Goal: Task Accomplishment & Management: Use online tool/utility

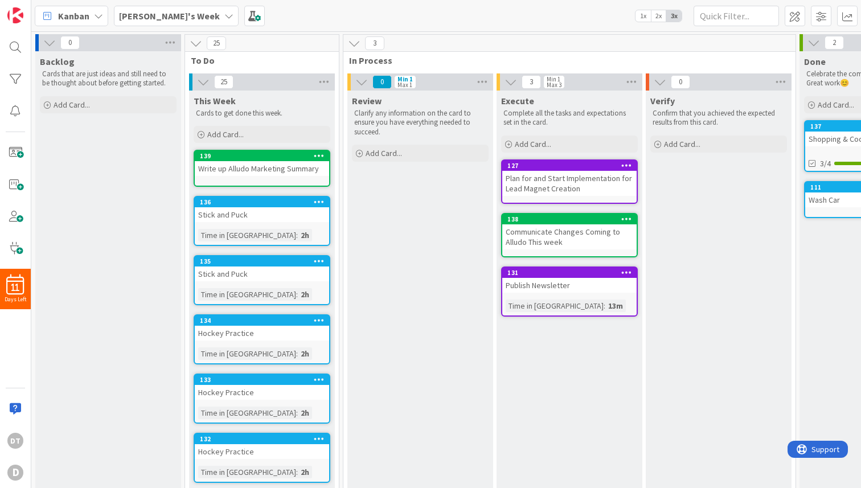
click at [224, 15] on icon at bounding box center [228, 15] width 9 height 9
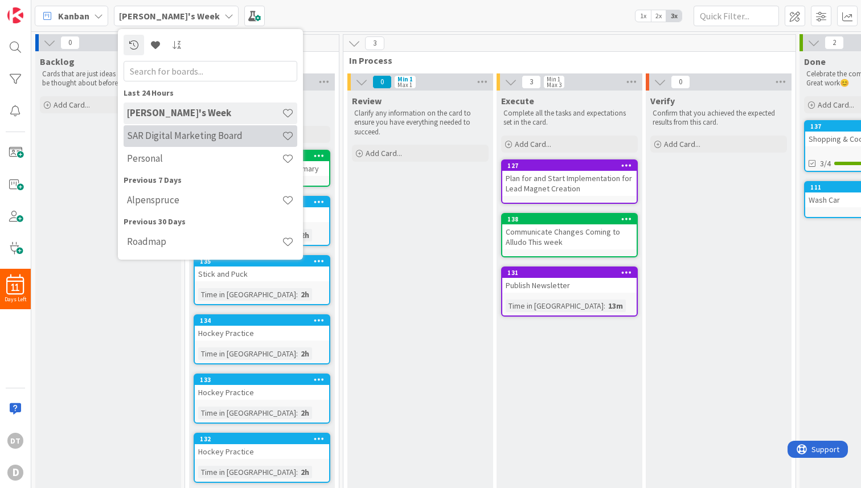
click at [155, 135] on h4 "SAR Digital Marketing Board" at bounding box center [204, 135] width 155 height 11
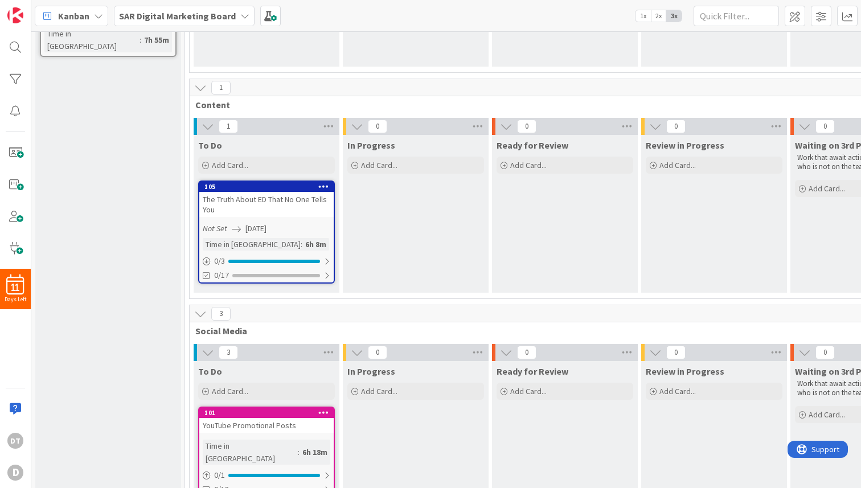
scroll to position [253, 0]
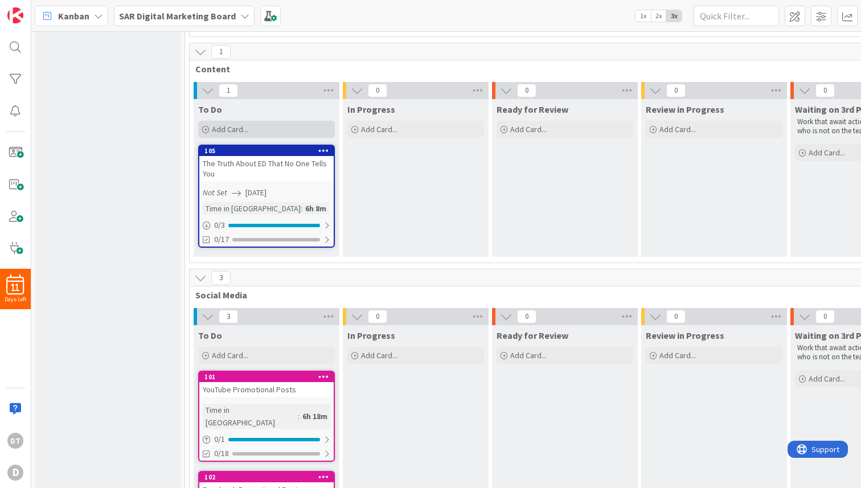
click at [241, 126] on span "Add Card..." at bounding box center [230, 129] width 36 height 10
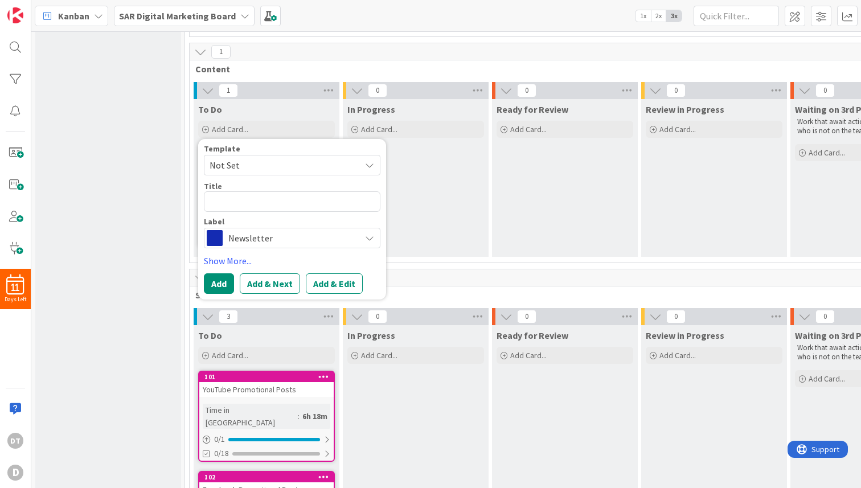
click at [243, 234] on span "Newsletter" at bounding box center [291, 238] width 126 height 16
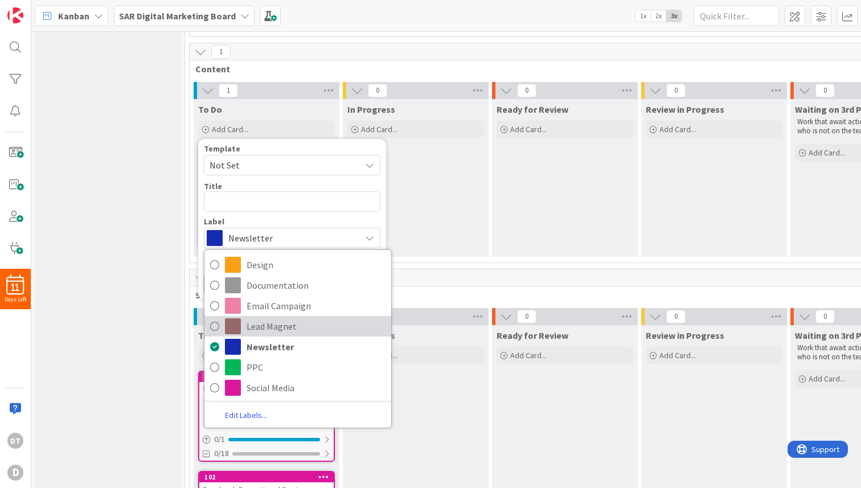
click at [262, 322] on span "Lead Magnet" at bounding box center [315, 326] width 139 height 17
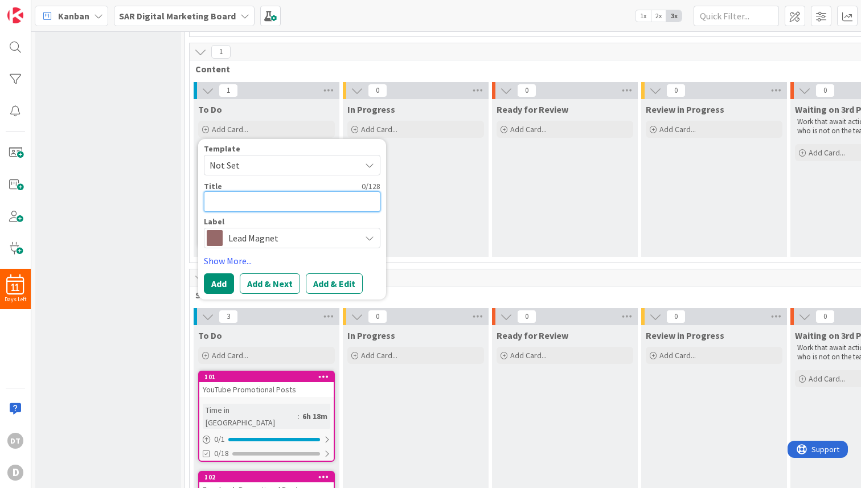
click at [234, 204] on textarea at bounding box center [292, 201] width 176 height 20
paste textarea "The 3 Natural ED Solutions That Actually Work"
type textarea "x"
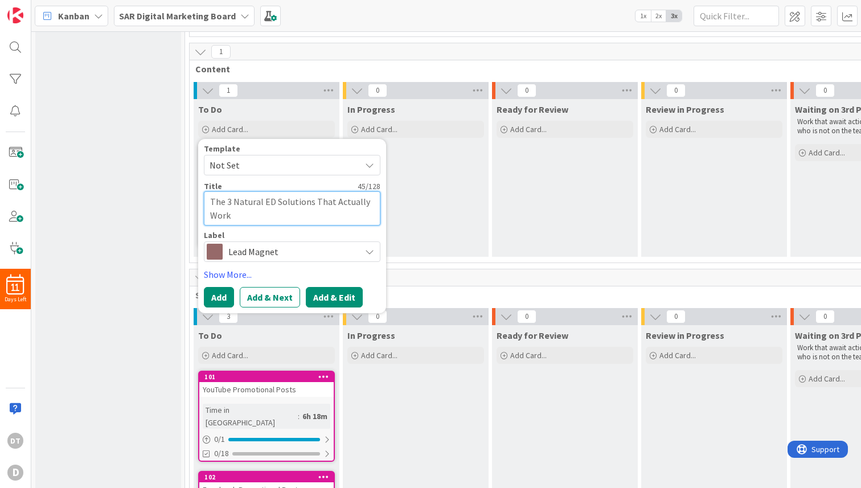
type textarea "The 3 Natural ED Solutions That Actually Work"
click at [336, 298] on button "Add & Edit" at bounding box center [334, 297] width 57 height 20
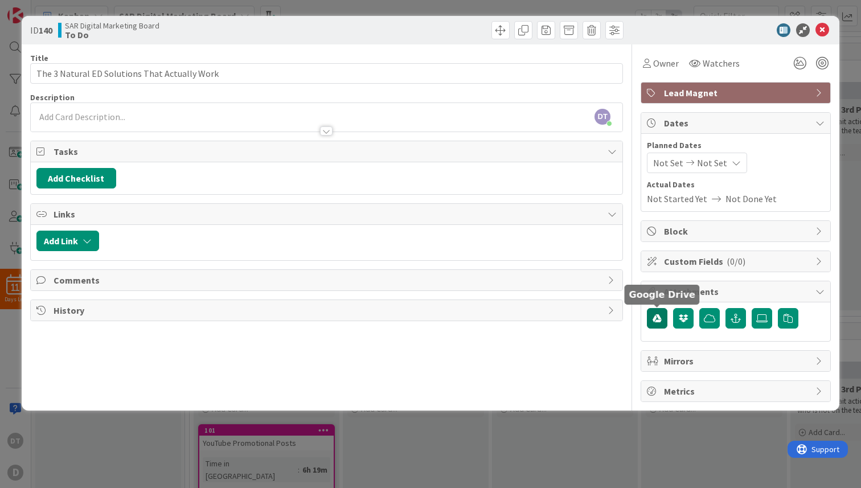
click at [657, 316] on icon "button" at bounding box center [656, 318] width 9 height 9
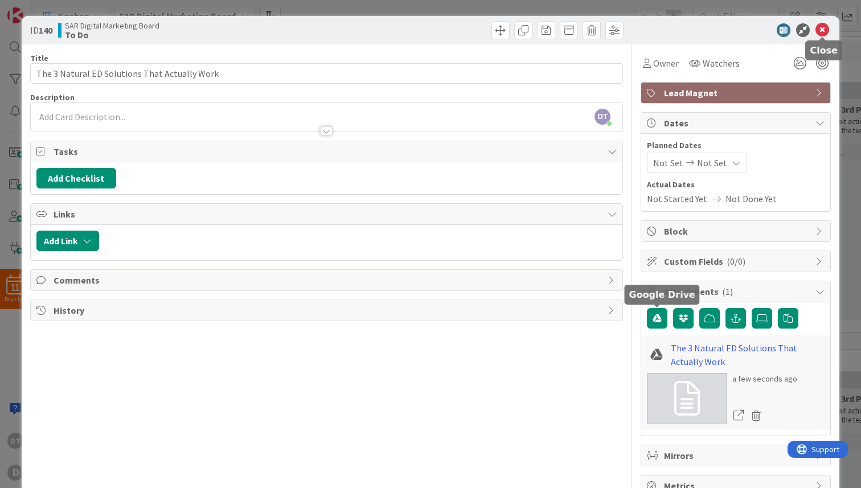
click at [823, 27] on icon at bounding box center [822, 30] width 14 height 14
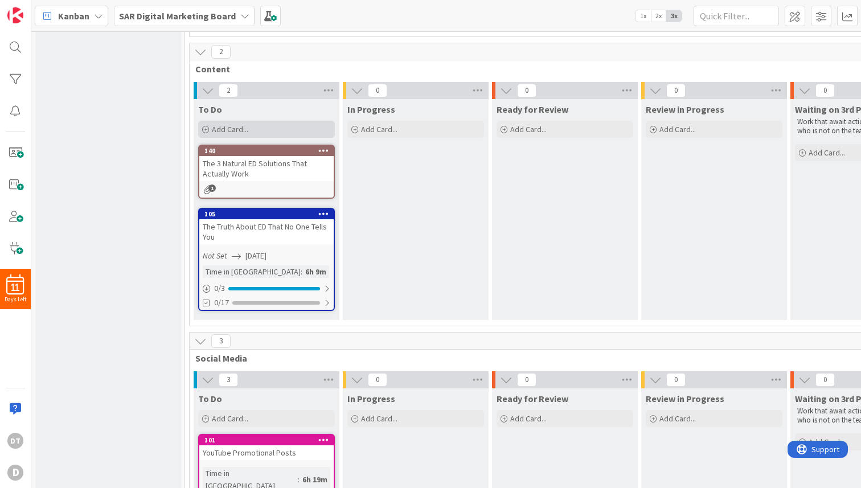
click at [242, 128] on span "Add Card..." at bounding box center [230, 129] width 36 height 10
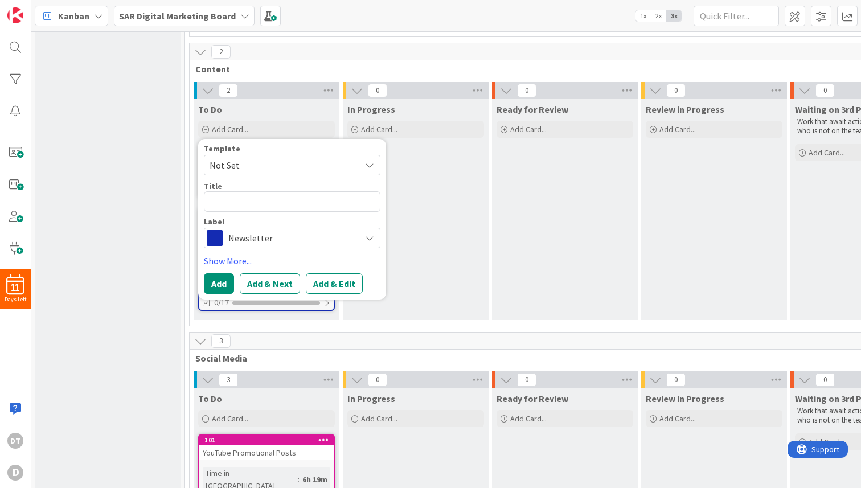
click at [232, 168] on span "Not Set" at bounding box center [280, 165] width 142 height 15
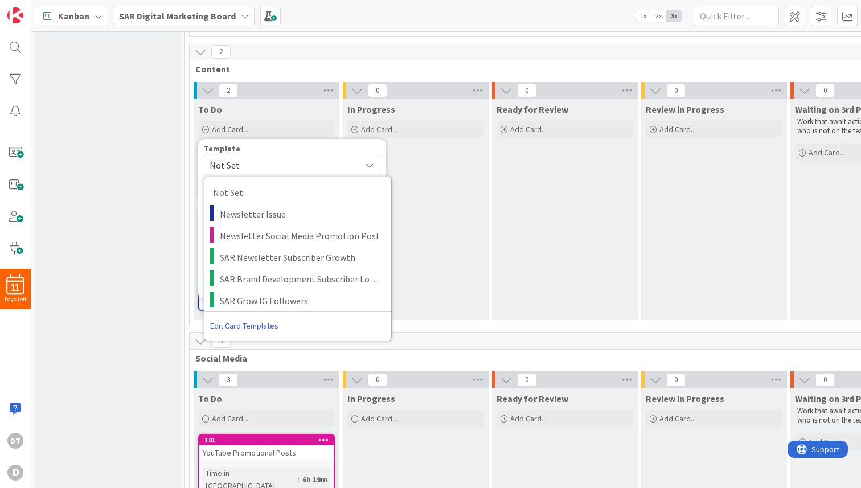
click at [238, 162] on span "Not Set" at bounding box center [280, 165] width 142 height 15
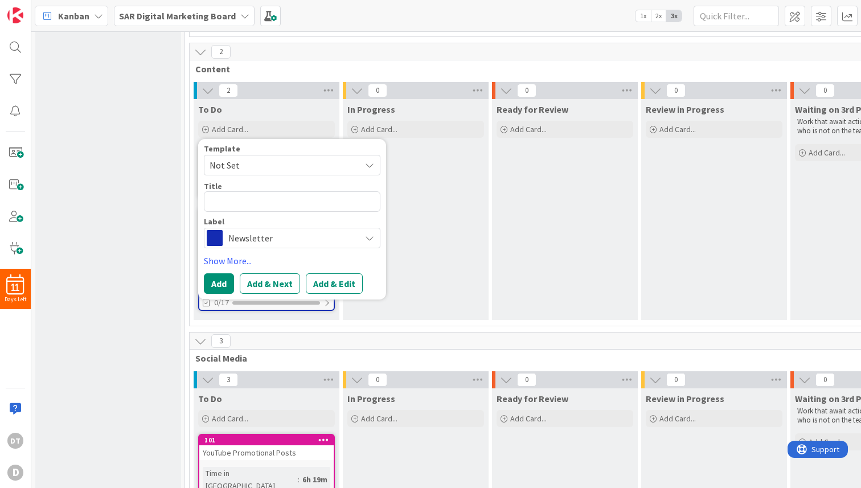
click at [232, 237] on span "Newsletter" at bounding box center [291, 238] width 126 height 16
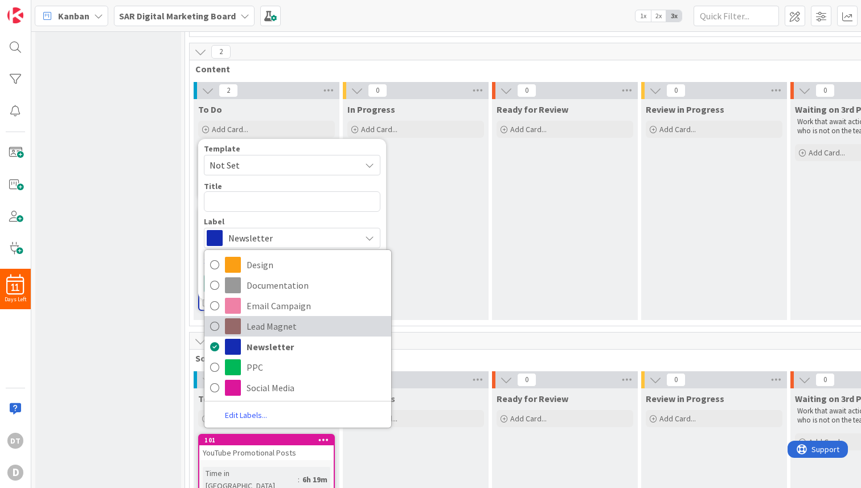
click at [254, 332] on span "Lead Magnet" at bounding box center [315, 326] width 139 height 17
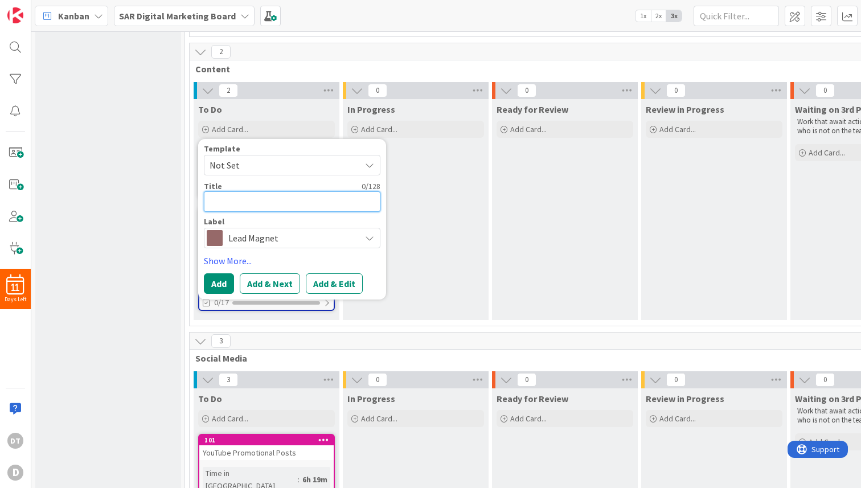
click at [234, 200] on textarea at bounding box center [292, 201] width 176 height 20
paste textarea "The 4 Conversations That Get You Unstuck"
type textarea "x"
type textarea "The 4 Conversations That Get You Unstuck"
click at [336, 278] on button "Add & Edit" at bounding box center [334, 283] width 57 height 20
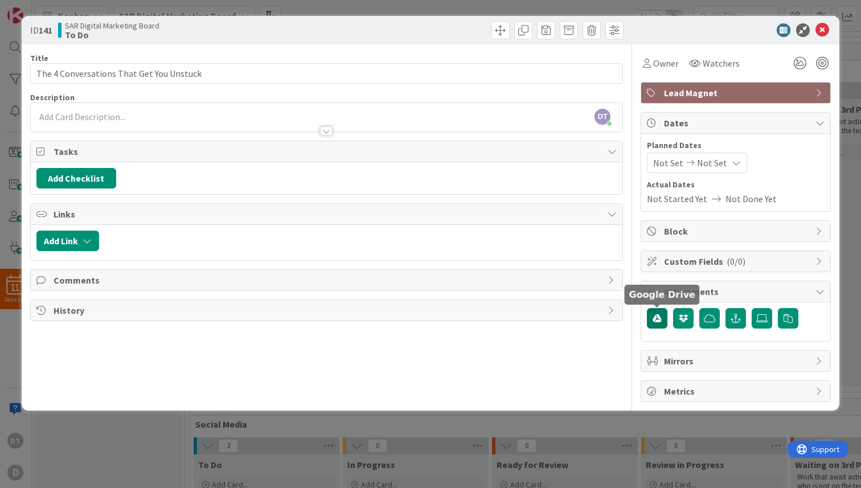
click at [657, 317] on icon "button" at bounding box center [656, 318] width 9 height 9
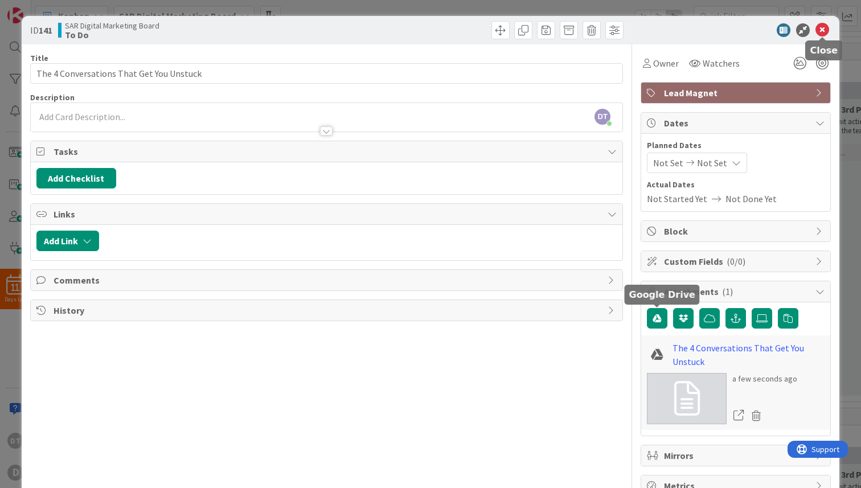
click at [824, 29] on icon at bounding box center [822, 30] width 14 height 14
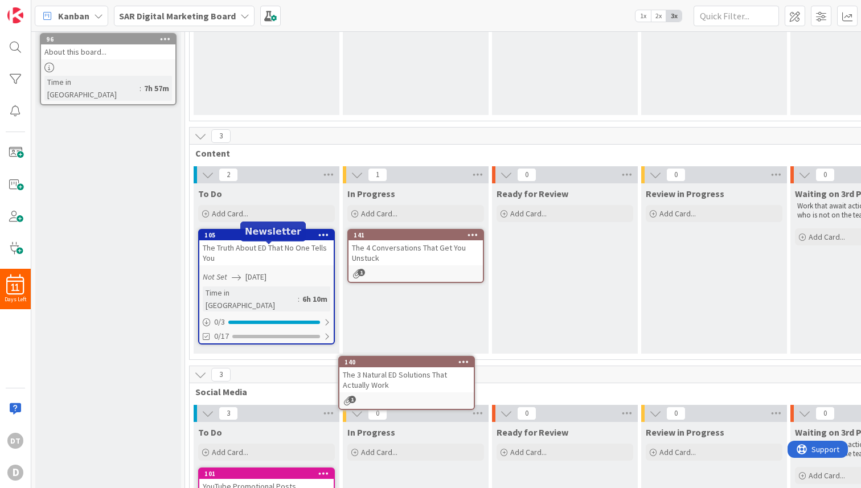
scroll to position [182, 0]
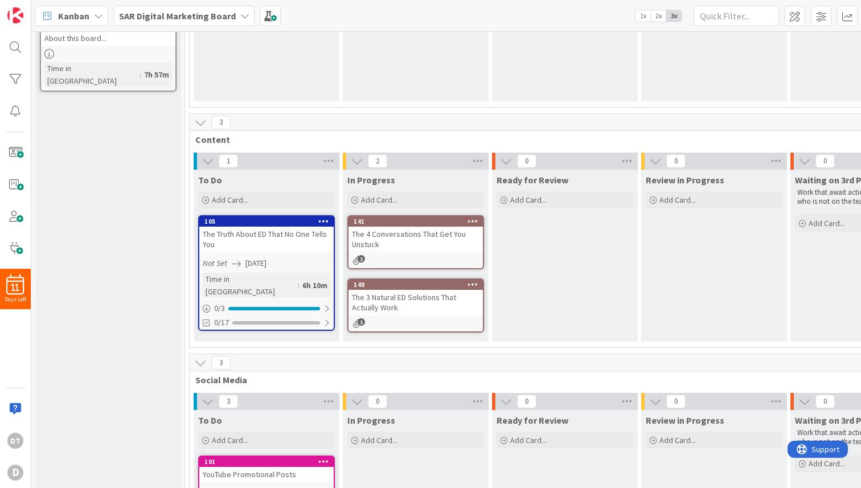
click at [470, 220] on icon at bounding box center [472, 221] width 11 height 8
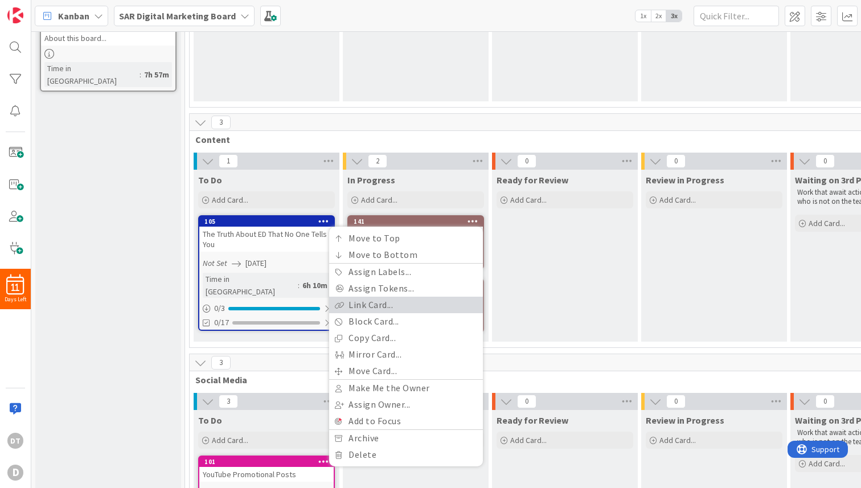
click at [383, 306] on link "Link Card..." at bounding box center [406, 305] width 154 height 17
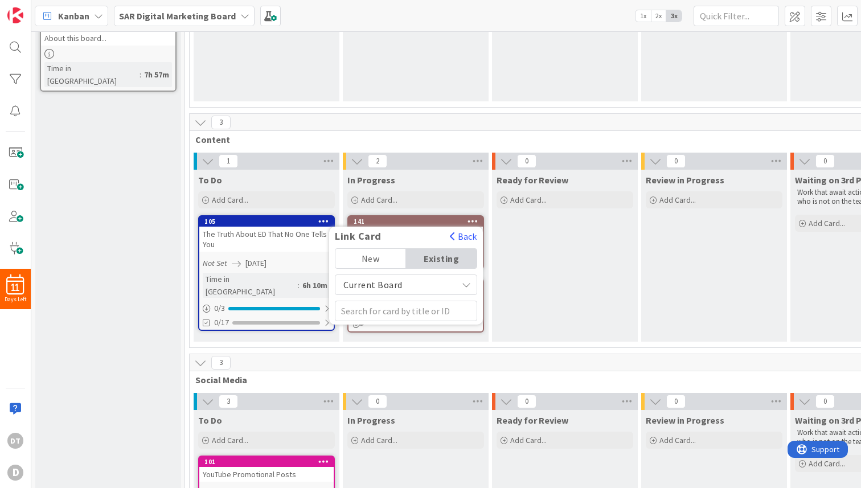
click at [429, 259] on div "Existing" at bounding box center [441, 258] width 71 height 19
click at [411, 284] on span "Current Board" at bounding box center [396, 285] width 110 height 16
click at [370, 328] on span "All Boards" at bounding box center [406, 331] width 130 height 17
click at [381, 311] on input "text" at bounding box center [406, 310] width 142 height 20
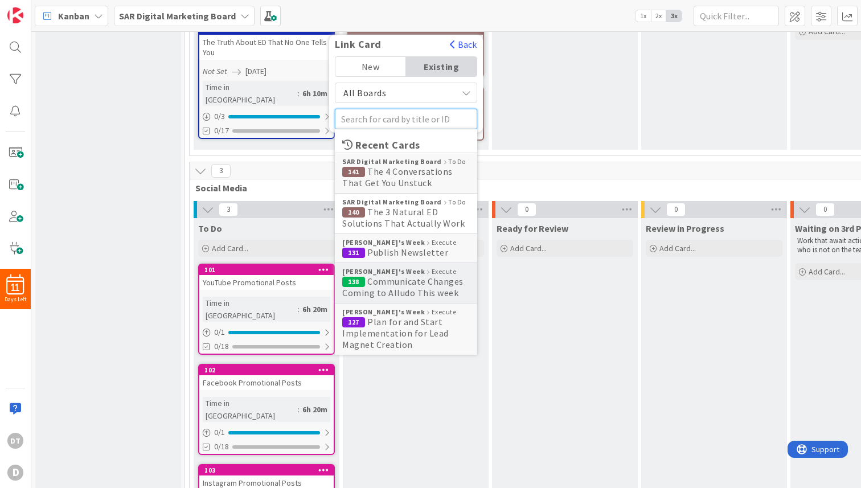
scroll to position [374, 0]
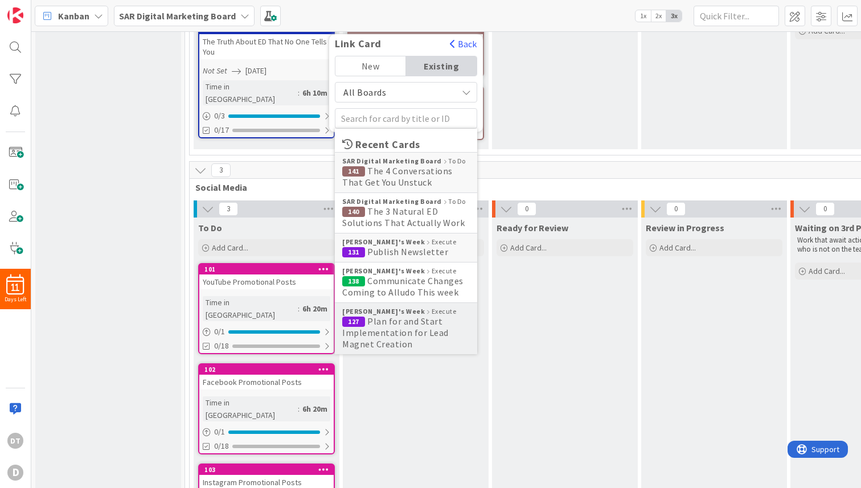
click at [412, 327] on span "Plan for and Start Implementation for Lead Magnet Creation" at bounding box center [395, 332] width 106 height 34
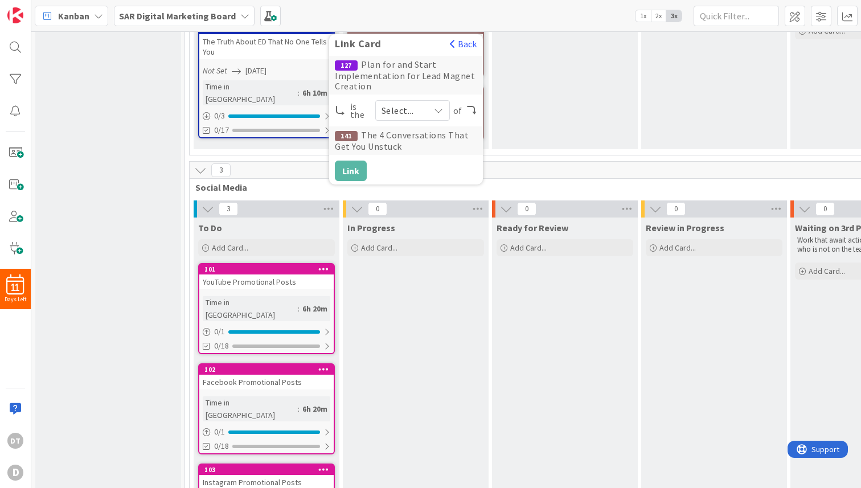
click at [401, 113] on span "Select..." at bounding box center [402, 110] width 42 height 16
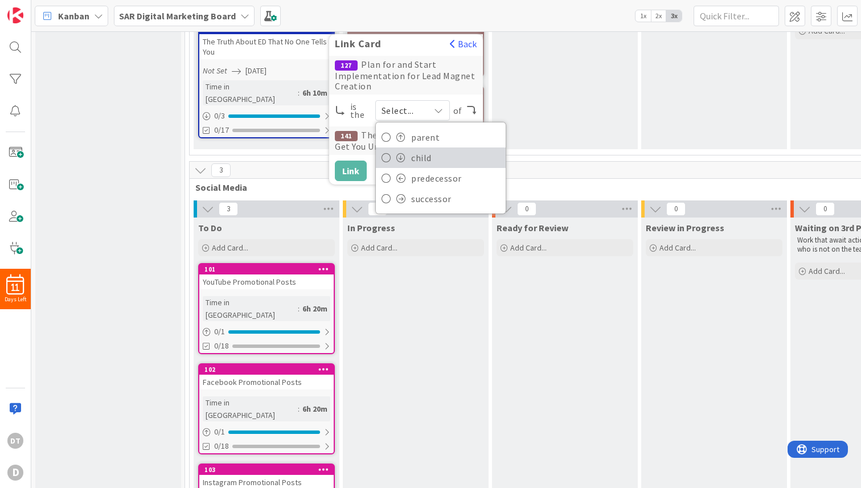
click at [412, 151] on span "child" at bounding box center [455, 157] width 89 height 17
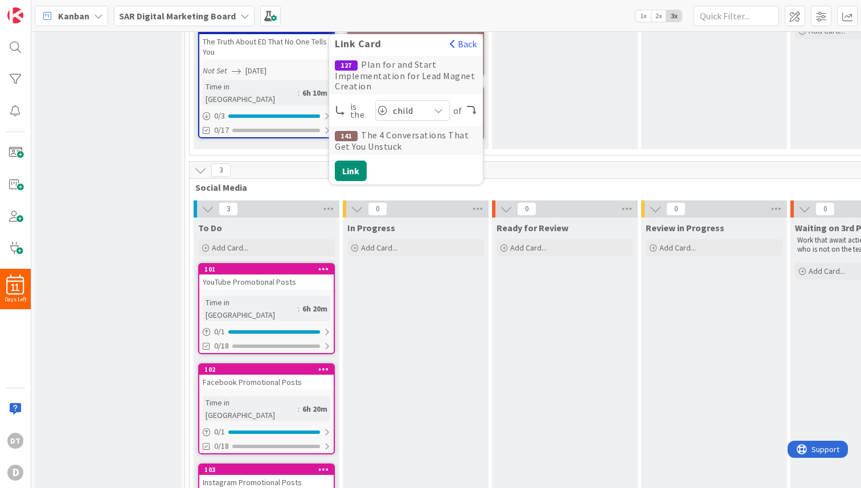
click at [410, 106] on span "child" at bounding box center [408, 110] width 31 height 16
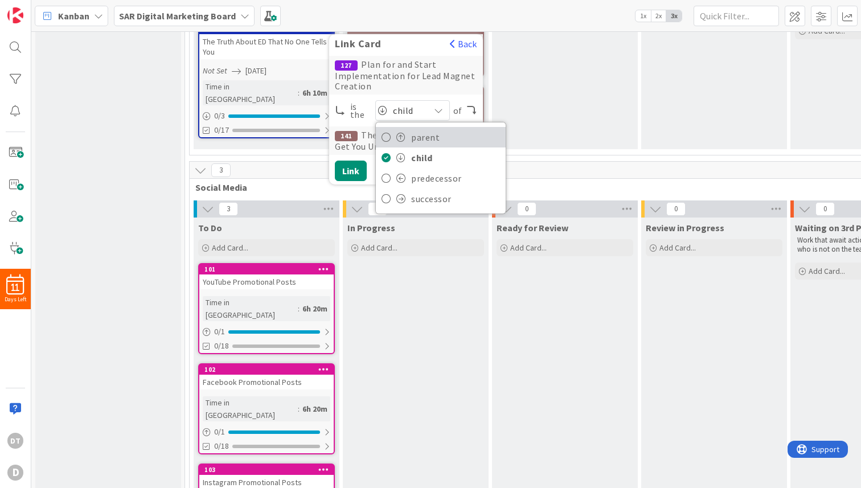
click at [414, 139] on span "parent" at bounding box center [455, 137] width 89 height 17
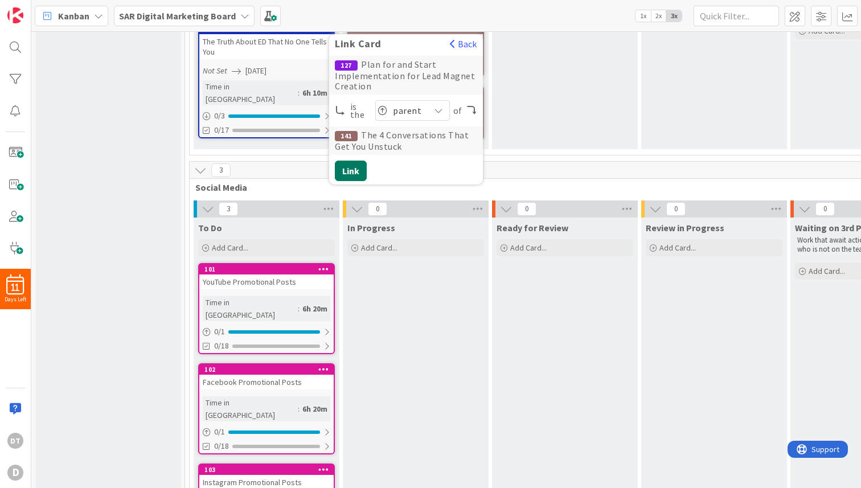
click at [348, 170] on button "Link" at bounding box center [351, 170] width 32 height 20
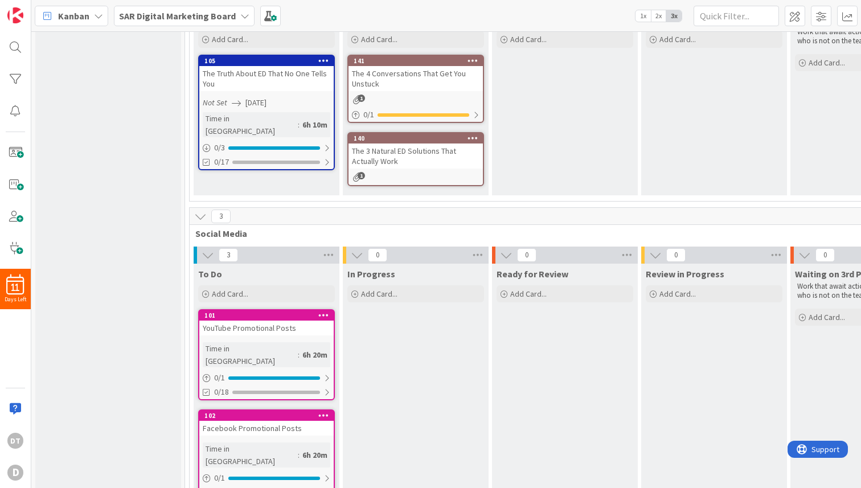
scroll to position [333, 0]
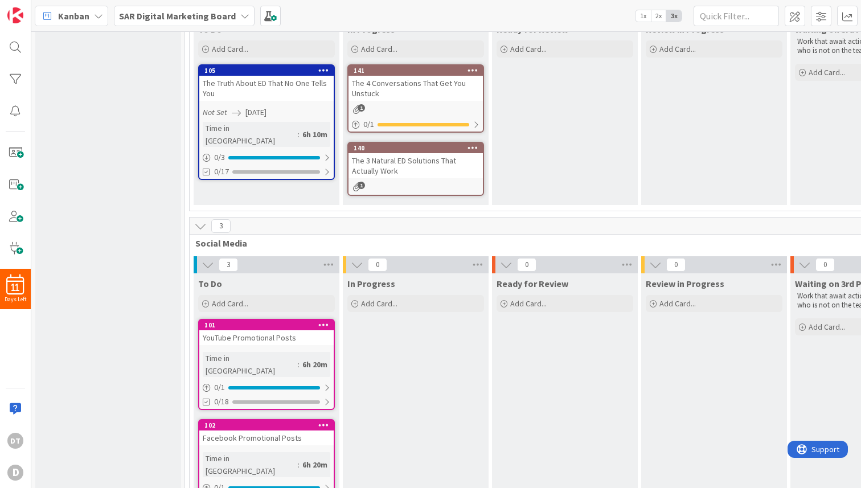
click at [472, 151] on icon at bounding box center [472, 147] width 11 height 8
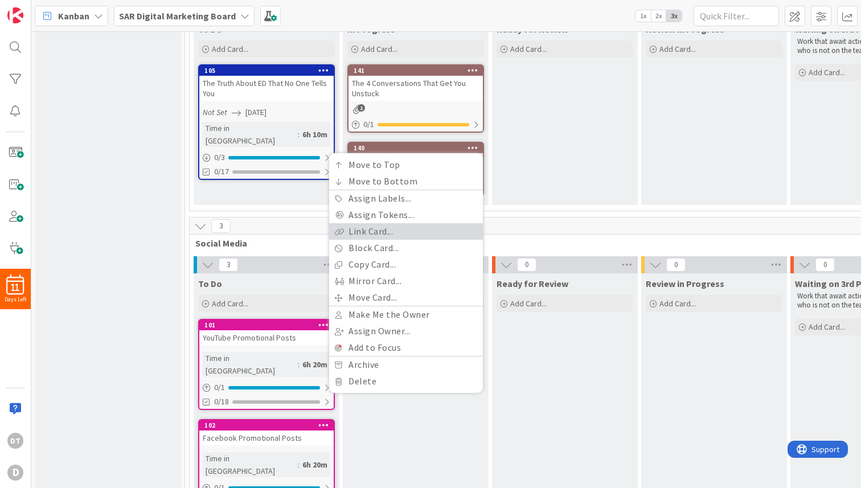
click at [388, 228] on link "Link Card..." at bounding box center [406, 231] width 154 height 17
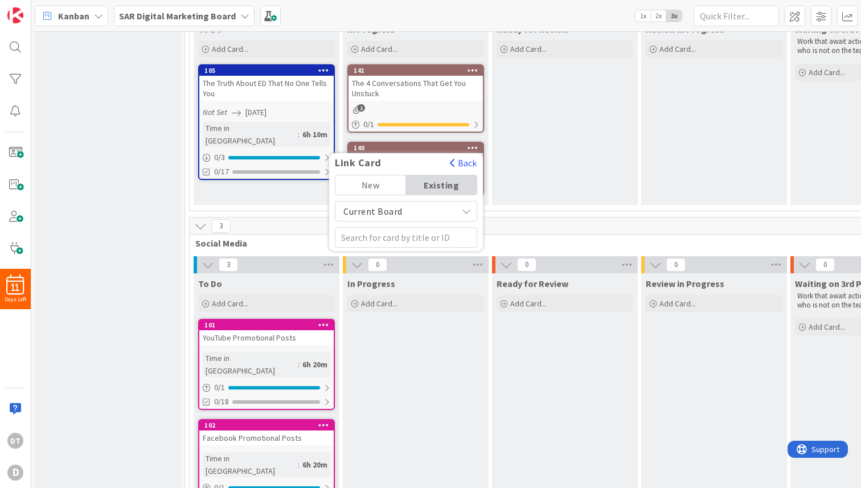
click at [385, 209] on span "Current Board" at bounding box center [372, 210] width 59 height 11
click at [379, 254] on span "All Boards" at bounding box center [406, 258] width 130 height 17
click at [385, 240] on input "text" at bounding box center [406, 237] width 142 height 20
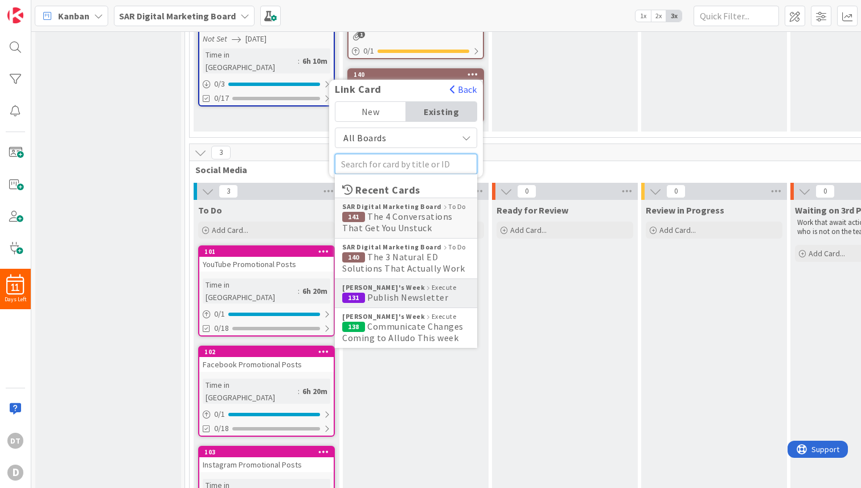
scroll to position [409, 0]
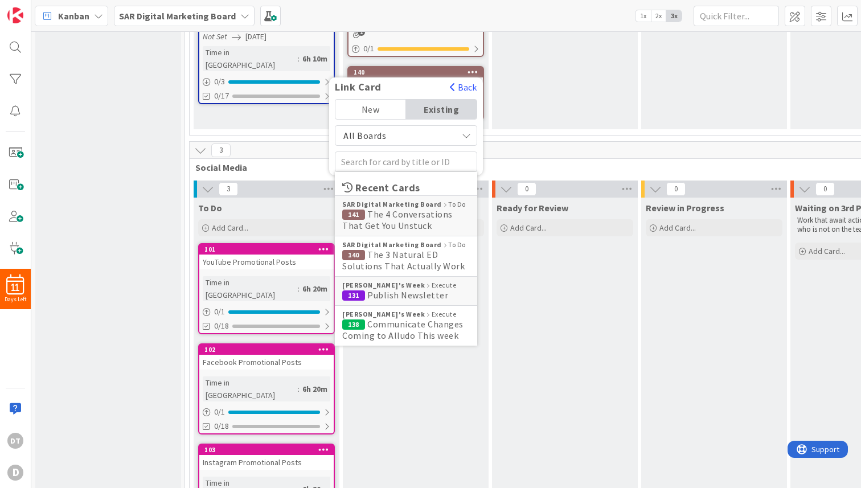
click at [77, 126] on div "Near Future Ideas that have not been prioritized yet or currently have low prio…" at bounding box center [108, 239] width 146 height 1192
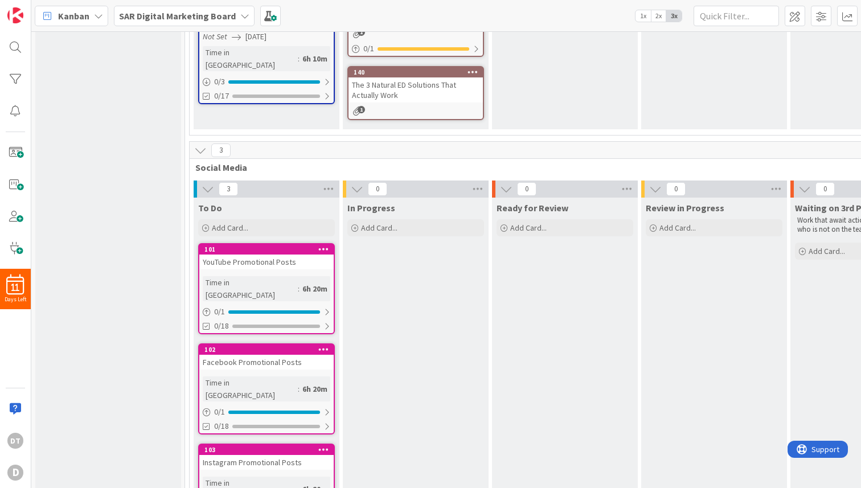
click at [221, 17] on b "SAR Digital Marketing Board" at bounding box center [177, 15] width 117 height 11
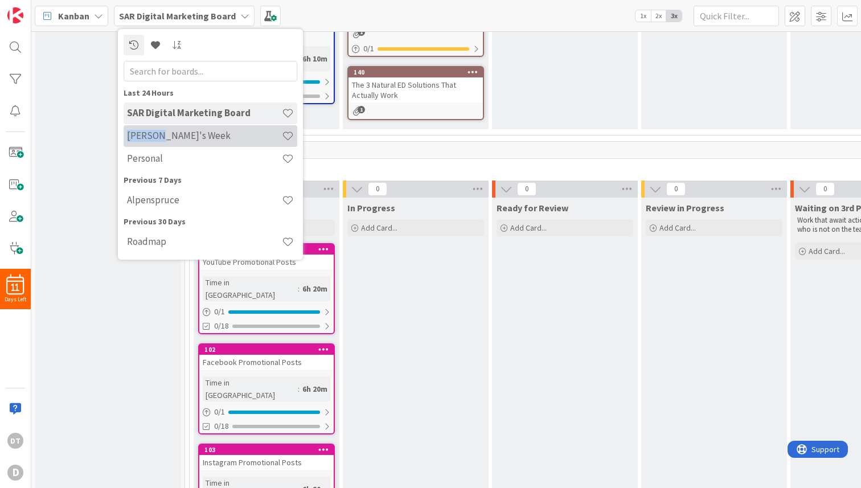
click at [147, 134] on h4 "[PERSON_NAME]'s Week" at bounding box center [204, 135] width 155 height 11
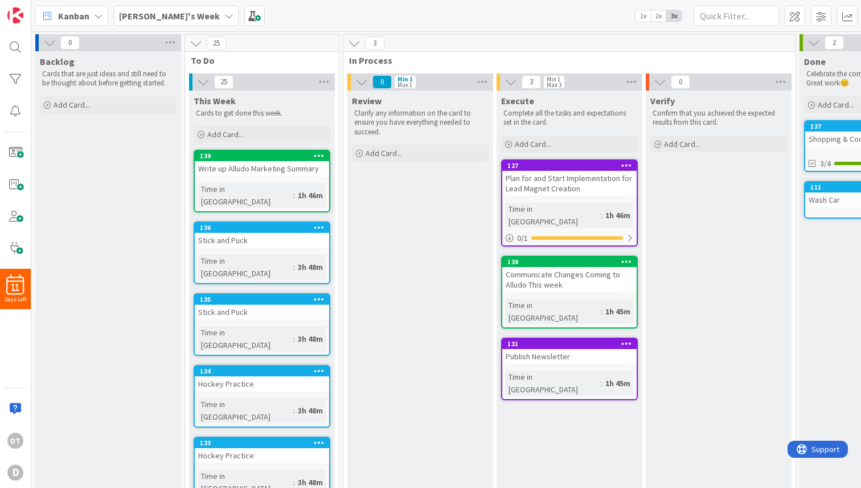
click at [134, 10] on b "[PERSON_NAME]'s Week" at bounding box center [169, 15] width 101 height 11
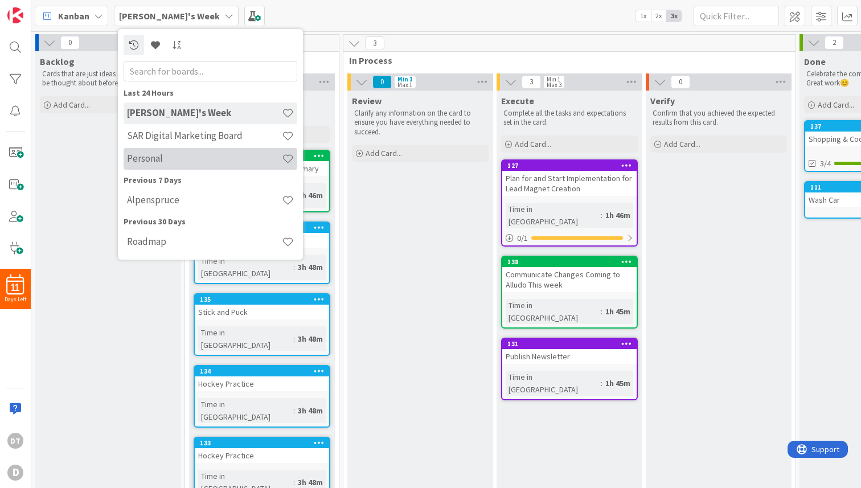
click at [153, 153] on h4 "Personal" at bounding box center [204, 158] width 155 height 11
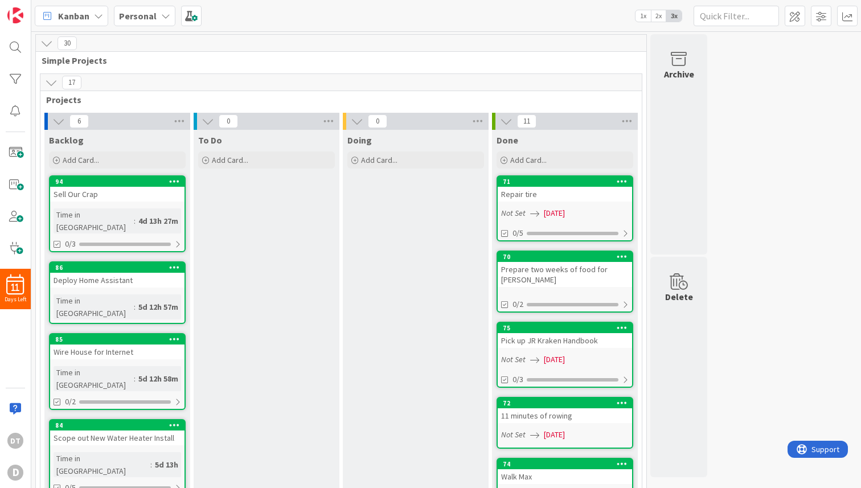
click at [161, 16] on icon at bounding box center [165, 15] width 9 height 9
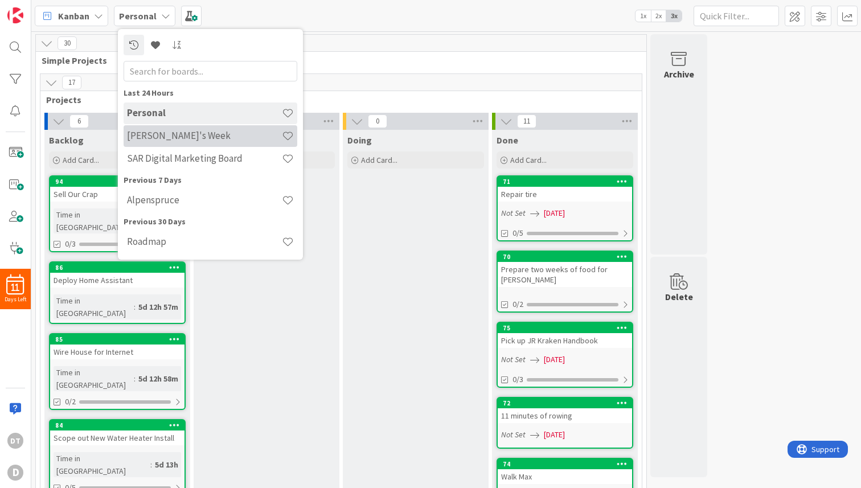
click at [137, 134] on h4 "[PERSON_NAME]'s Week" at bounding box center [204, 135] width 155 height 11
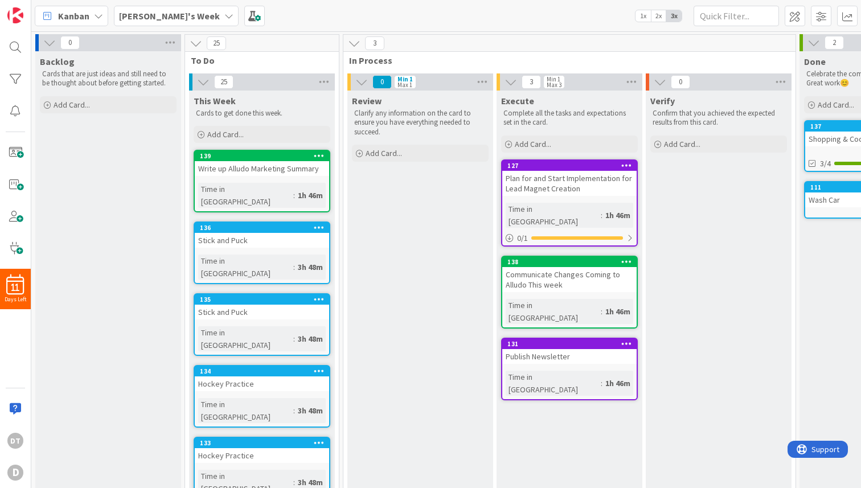
click at [153, 14] on b "[PERSON_NAME]'s Week" at bounding box center [169, 15] width 101 height 11
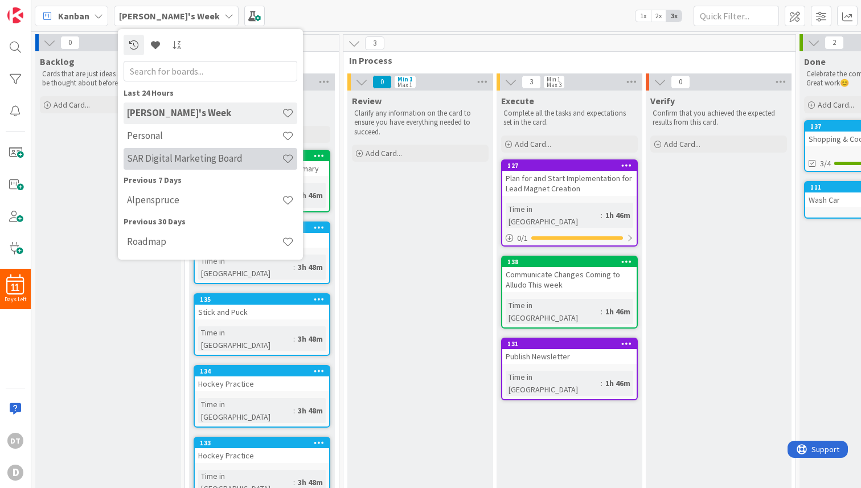
click at [155, 160] on h4 "SAR Digital Marketing Board" at bounding box center [204, 158] width 155 height 11
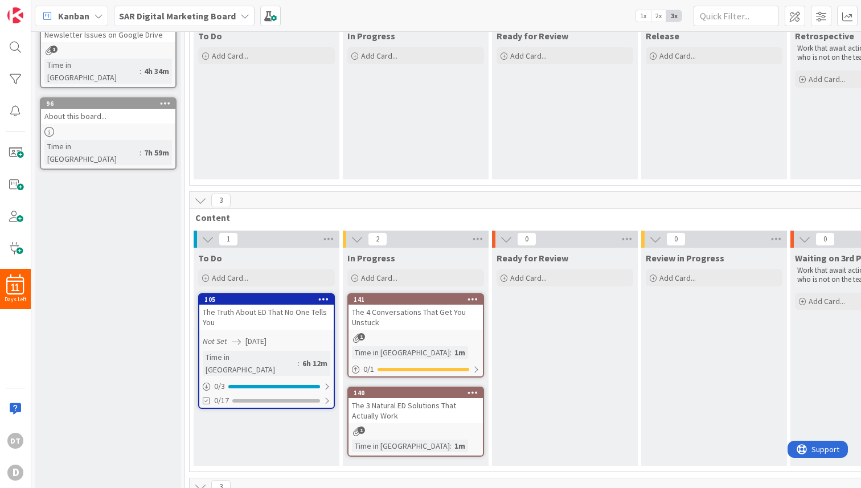
scroll to position [105, 0]
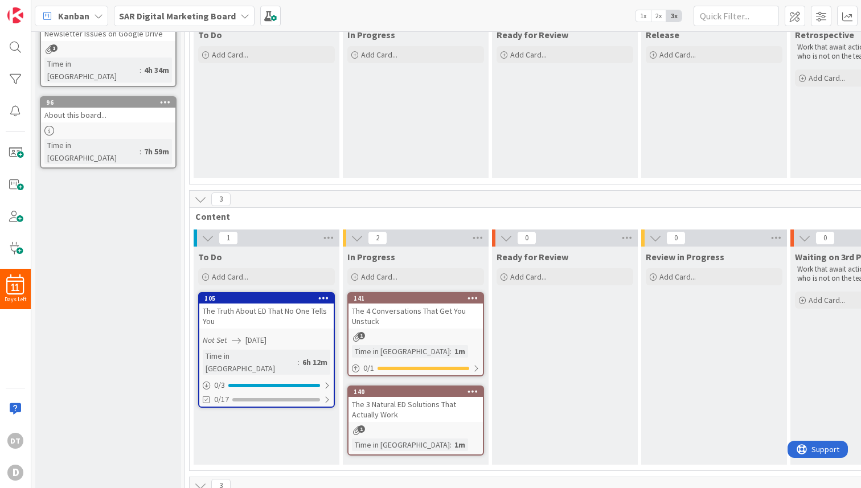
click at [467, 390] on div at bounding box center [472, 392] width 20 height 8
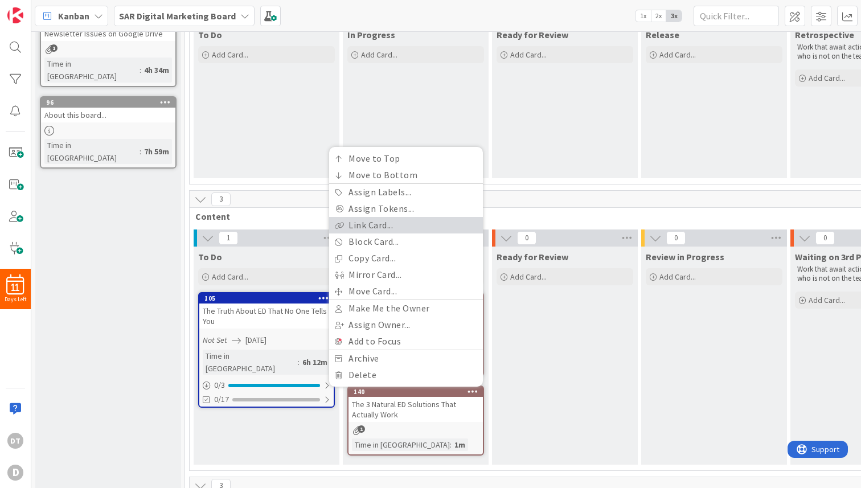
click at [375, 220] on link "Link Card..." at bounding box center [406, 225] width 154 height 17
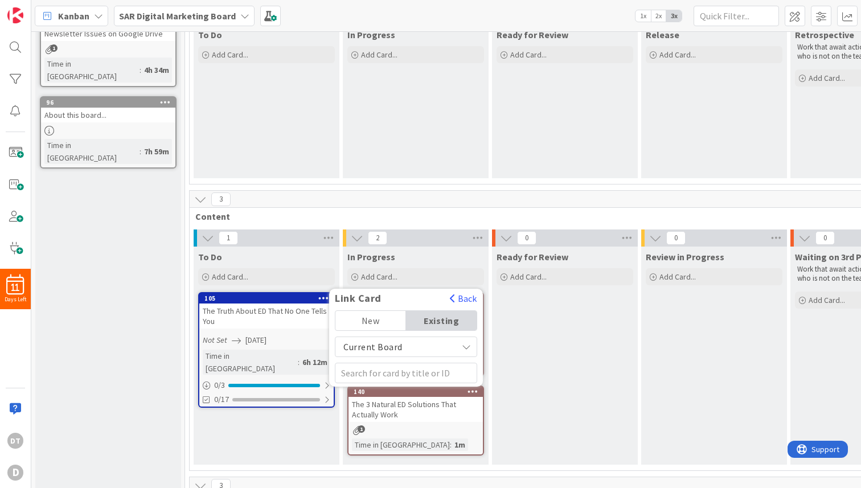
click at [396, 345] on span "Current Board" at bounding box center [372, 346] width 59 height 11
click at [375, 393] on span "All Boards" at bounding box center [406, 393] width 130 height 17
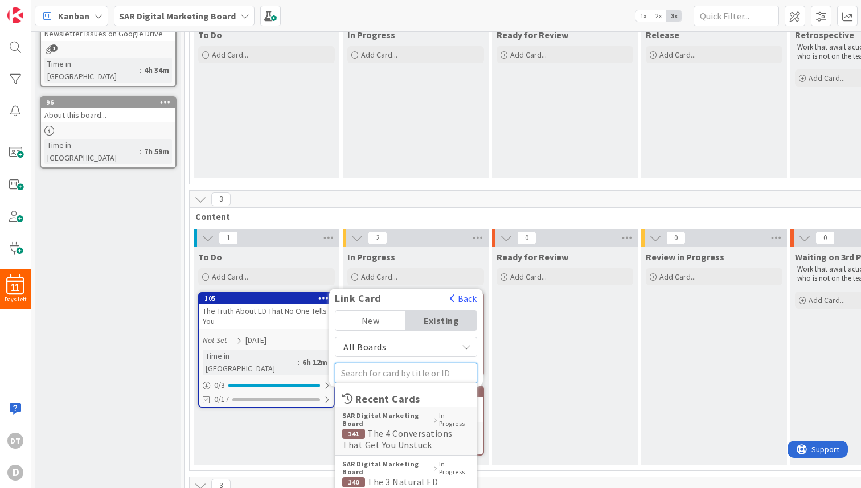
click at [374, 372] on input "text" at bounding box center [406, 373] width 142 height 20
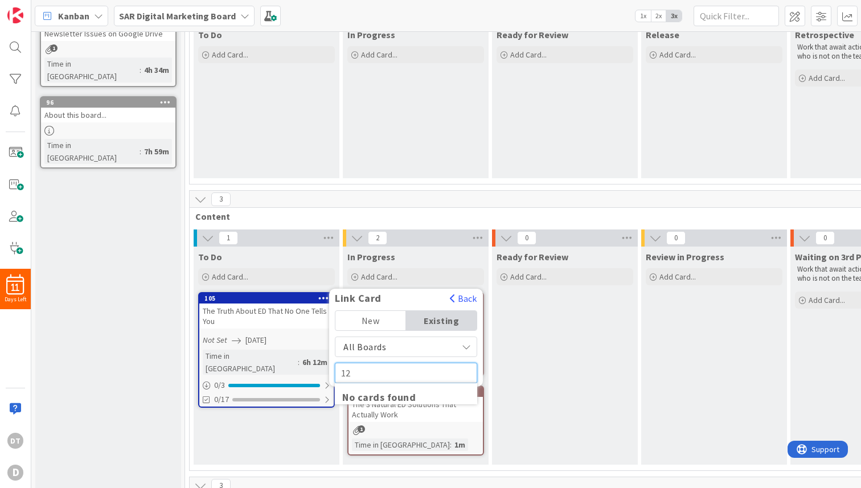
type input "1"
type input "lead magnet"
click at [452, 314] on div "Existing" at bounding box center [441, 320] width 71 height 19
click at [441, 319] on div "Existing" at bounding box center [441, 320] width 71 height 19
click at [431, 348] on span "All Boards" at bounding box center [396, 347] width 110 height 16
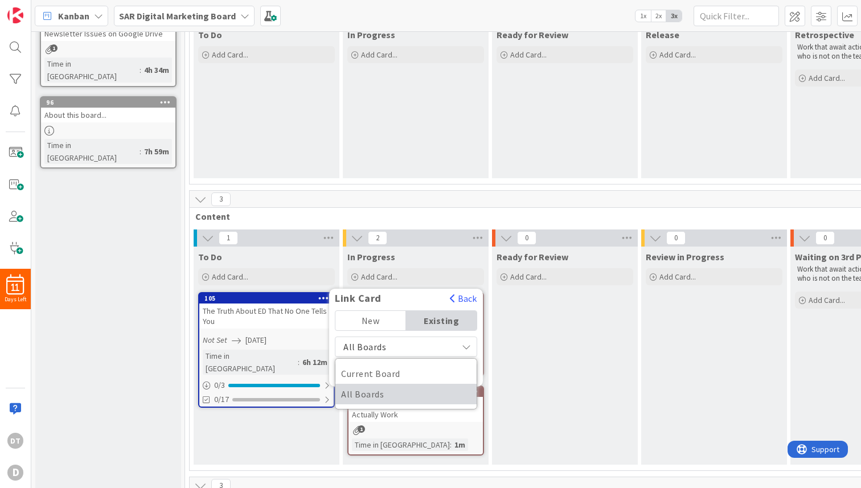
click at [383, 389] on span "All Boards" at bounding box center [406, 393] width 130 height 17
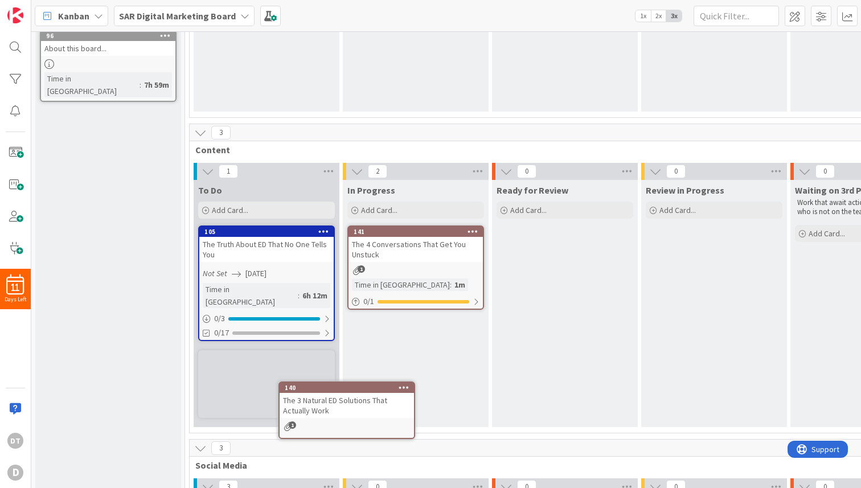
scroll to position [172, 0]
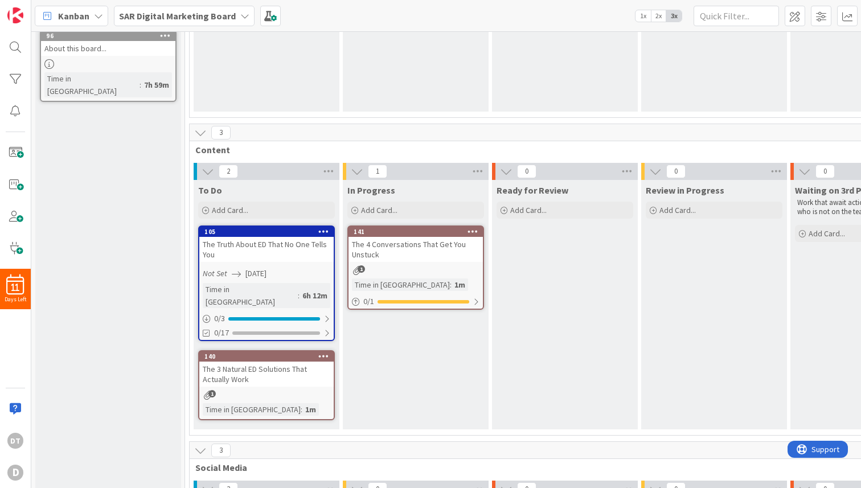
click at [324, 352] on icon at bounding box center [323, 356] width 11 height 8
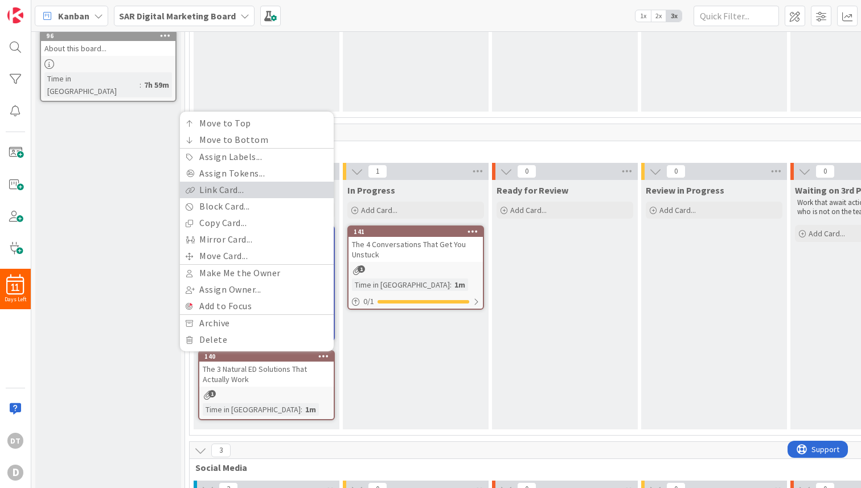
click at [227, 182] on link "Link Card..." at bounding box center [257, 190] width 154 height 17
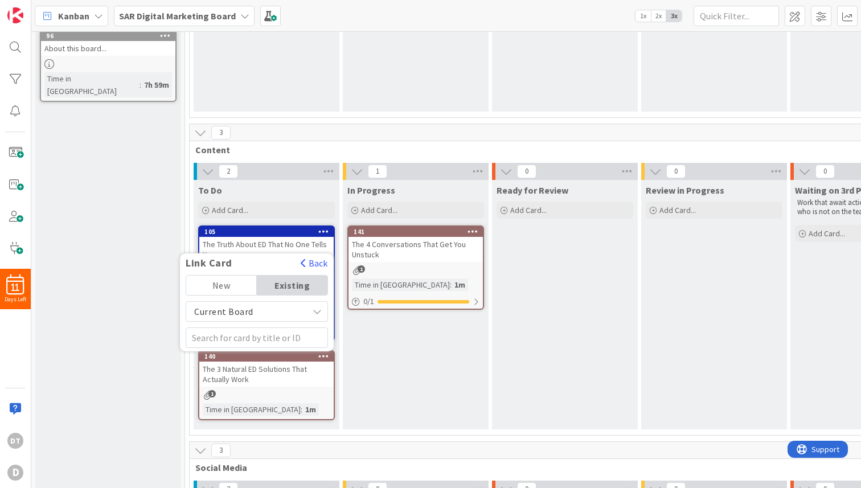
click at [251, 303] on span "Current Board" at bounding box center [247, 311] width 110 height 16
click at [233, 350] on span "All Boards" at bounding box center [257, 358] width 130 height 17
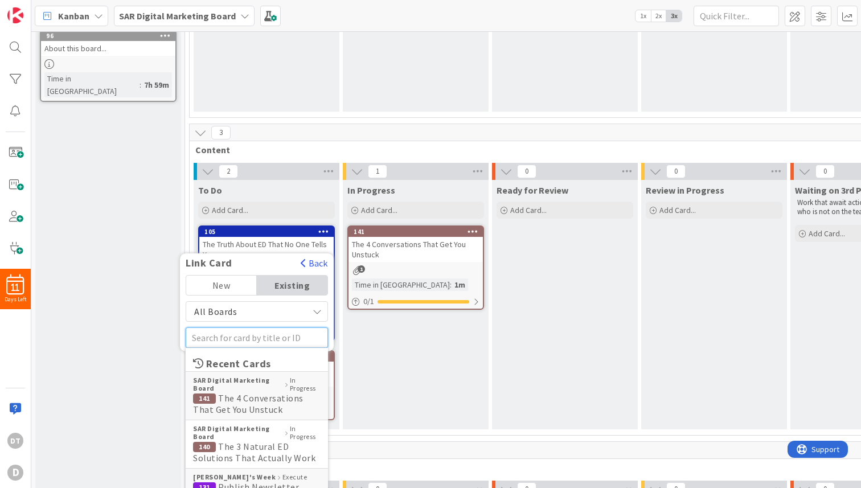
click at [221, 327] on input "text" at bounding box center [257, 337] width 142 height 20
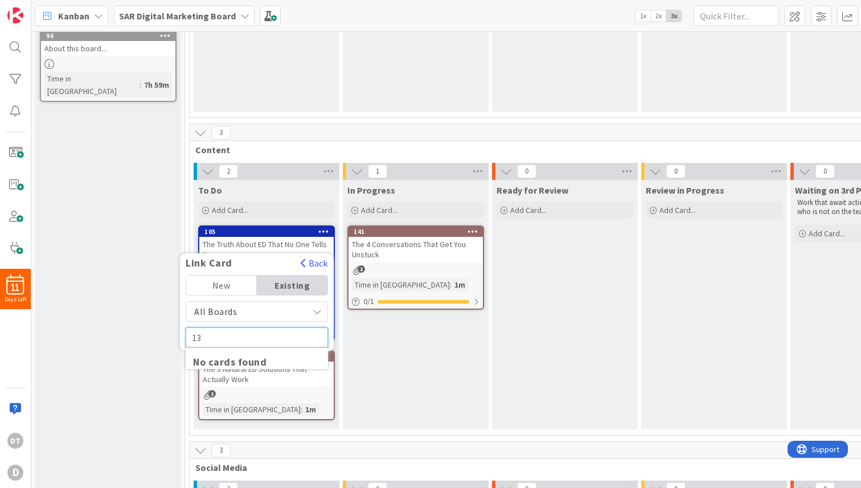
type input "1"
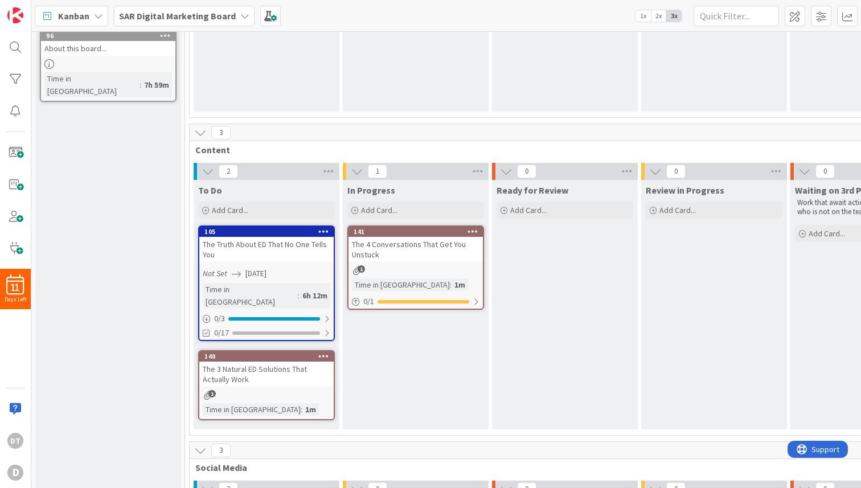
click at [153, 17] on b "SAR Digital Marketing Board" at bounding box center [177, 15] width 117 height 11
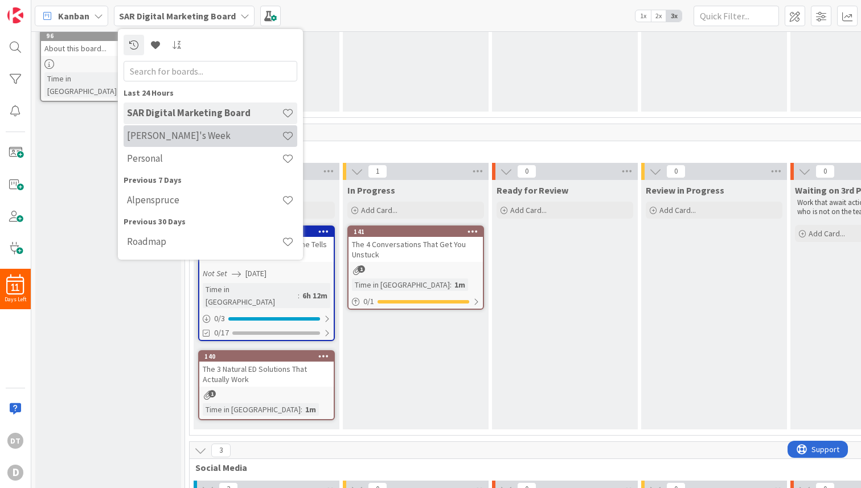
click at [153, 138] on h4 "[PERSON_NAME]'s Week" at bounding box center [204, 135] width 155 height 11
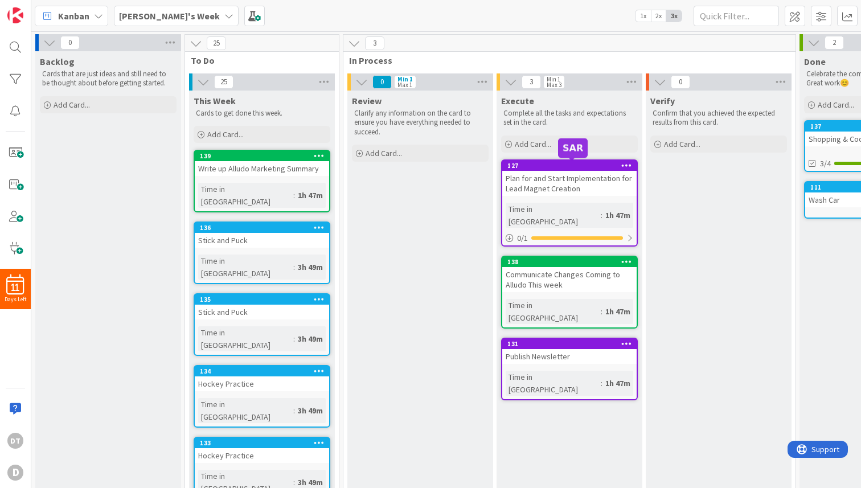
click at [552, 166] on div "127" at bounding box center [571, 166] width 129 height 8
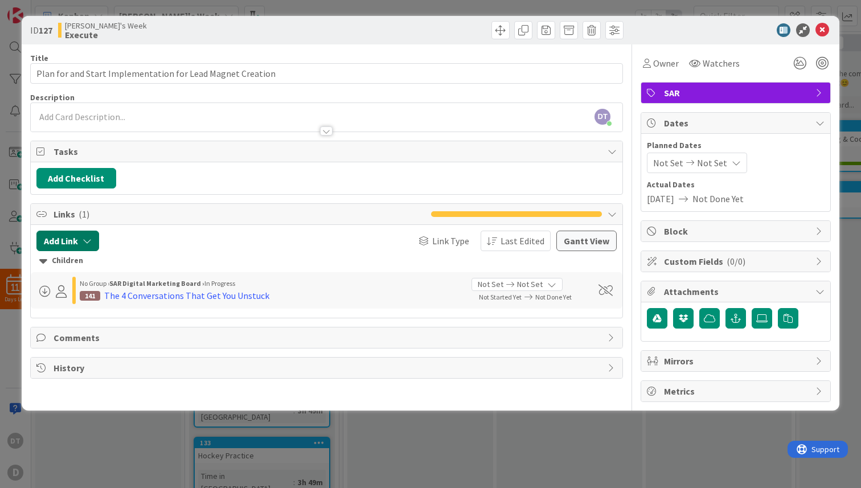
click at [79, 242] on button "Add Link" at bounding box center [67, 240] width 63 height 20
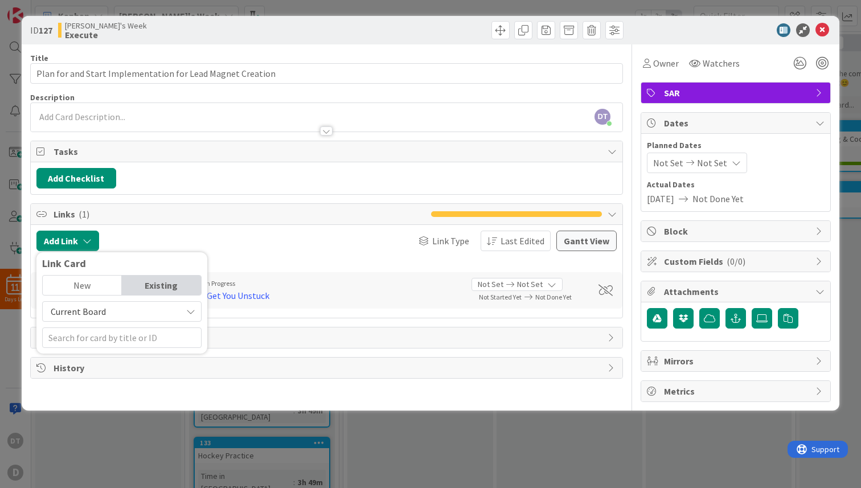
click at [150, 290] on div "Existing" at bounding box center [161, 284] width 79 height 19
click at [127, 314] on span "Current Board" at bounding box center [111, 311] width 127 height 16
click at [94, 357] on span "All Boards" at bounding box center [127, 358] width 158 height 17
click at [108, 340] on input "text" at bounding box center [121, 337] width 159 height 20
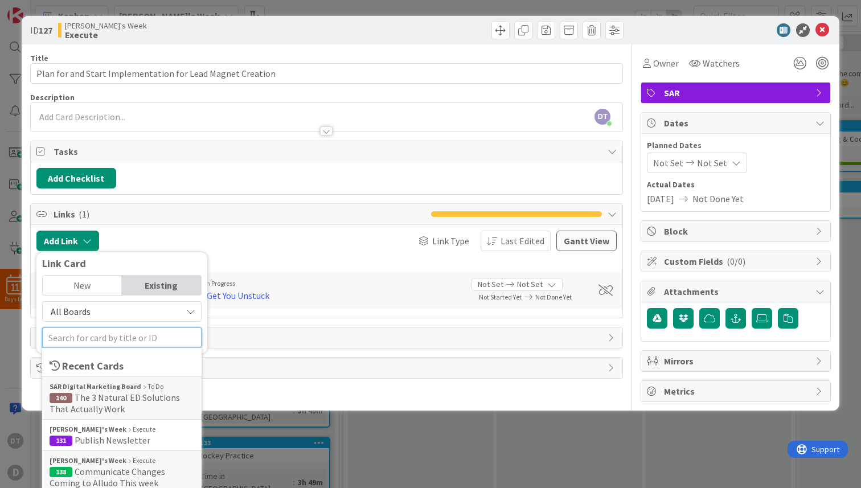
type input "o"
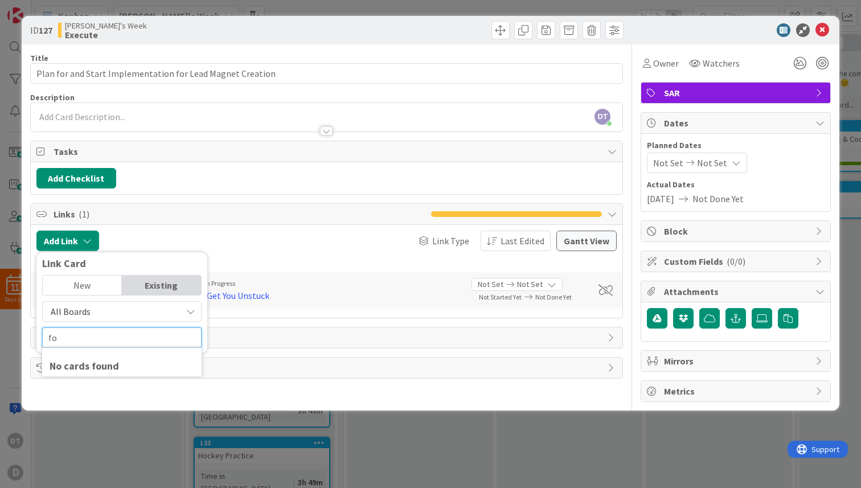
type input "f"
click at [191, 310] on icon at bounding box center [190, 311] width 9 height 9
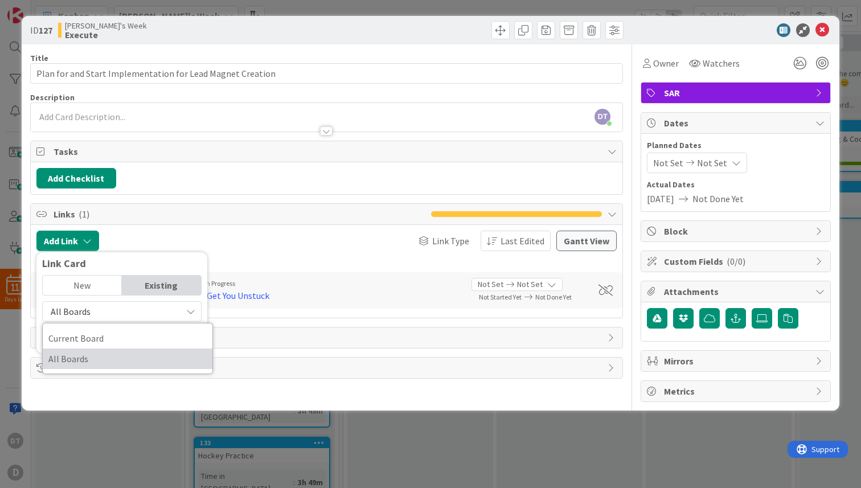
click at [126, 355] on span "All Boards" at bounding box center [127, 358] width 158 height 17
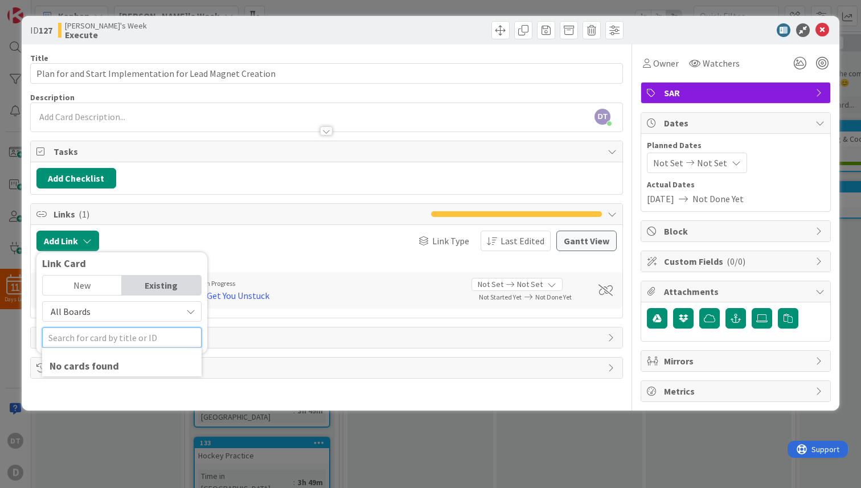
click at [139, 343] on input "text" at bounding box center [121, 337] width 159 height 20
click at [264, 247] on div "Link Type Last Edited" at bounding box center [406, 240] width 289 height 20
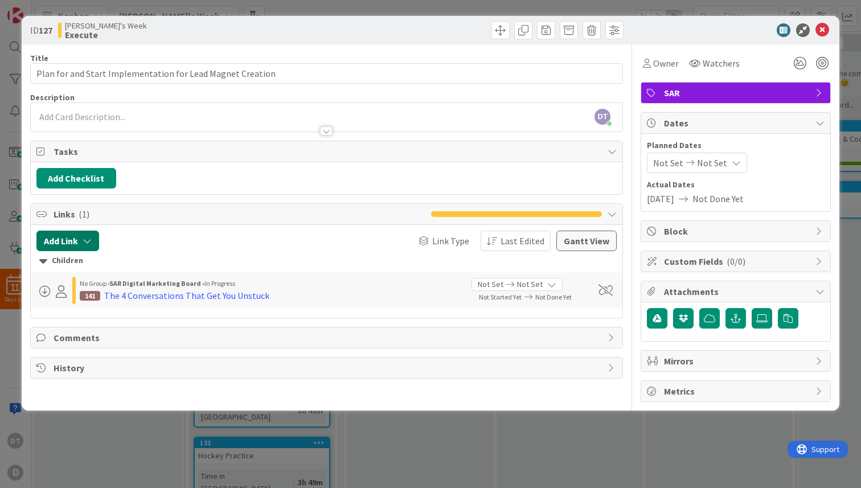
click at [83, 240] on icon "button" at bounding box center [87, 240] width 9 height 9
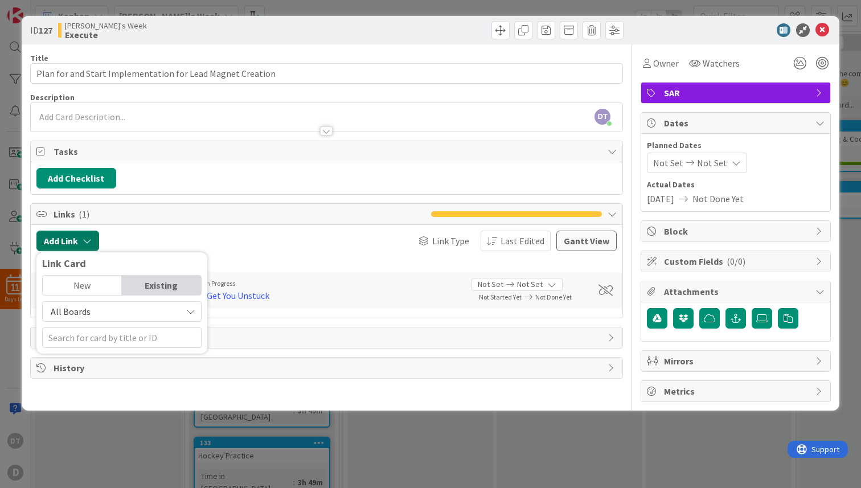
click at [87, 240] on icon "button" at bounding box center [87, 240] width 9 height 9
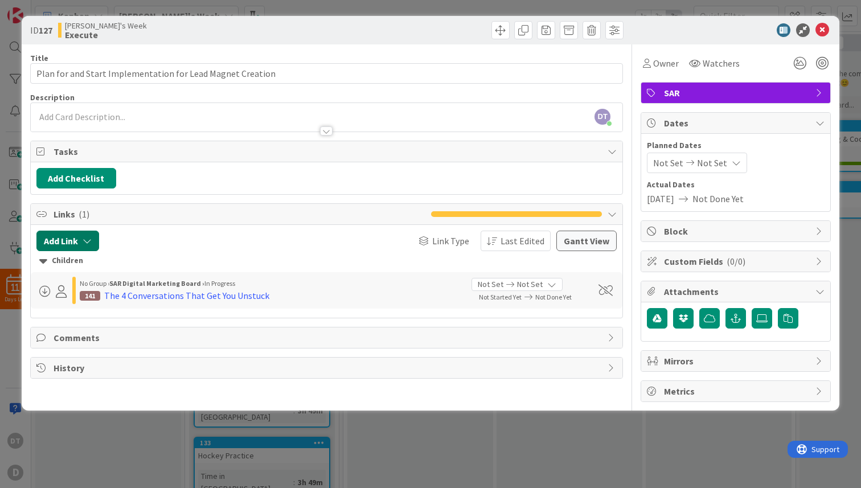
click at [87, 240] on icon "button" at bounding box center [87, 240] width 9 height 9
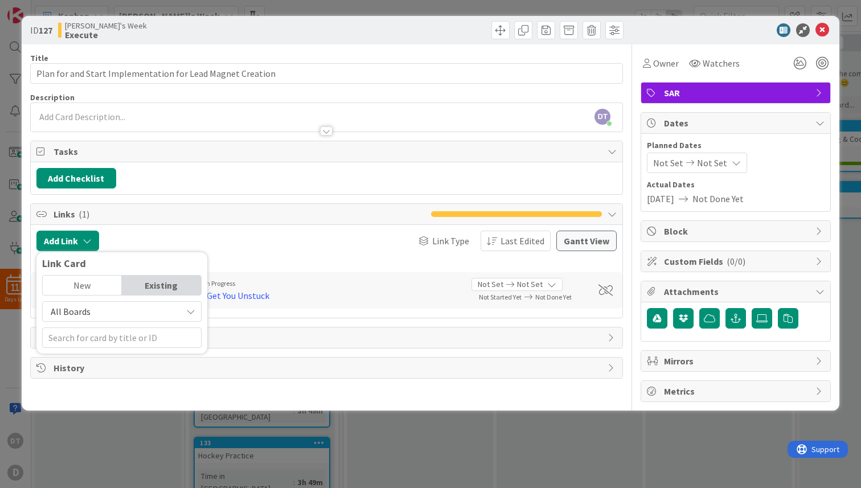
click at [91, 311] on span "All Boards" at bounding box center [111, 311] width 127 height 16
click at [85, 355] on span "All Boards" at bounding box center [127, 358] width 158 height 17
click at [106, 332] on input "text" at bounding box center [121, 337] width 159 height 20
click at [274, 223] on div "Links ( 1 )" at bounding box center [326, 214] width 591 height 21
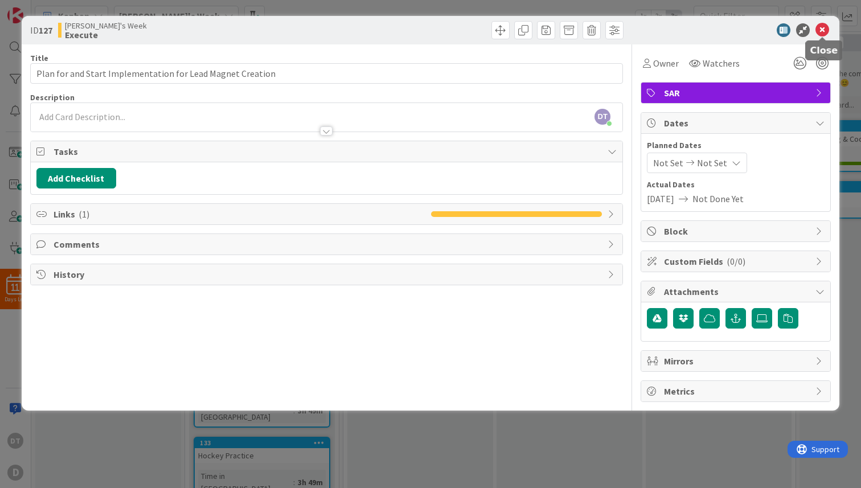
click at [818, 27] on icon at bounding box center [822, 30] width 14 height 14
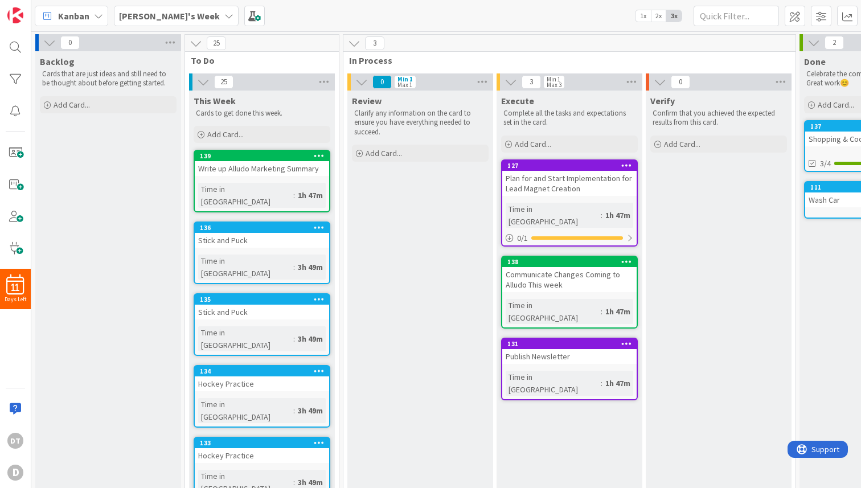
click at [133, 15] on b "[PERSON_NAME]'s Week" at bounding box center [169, 15] width 101 height 11
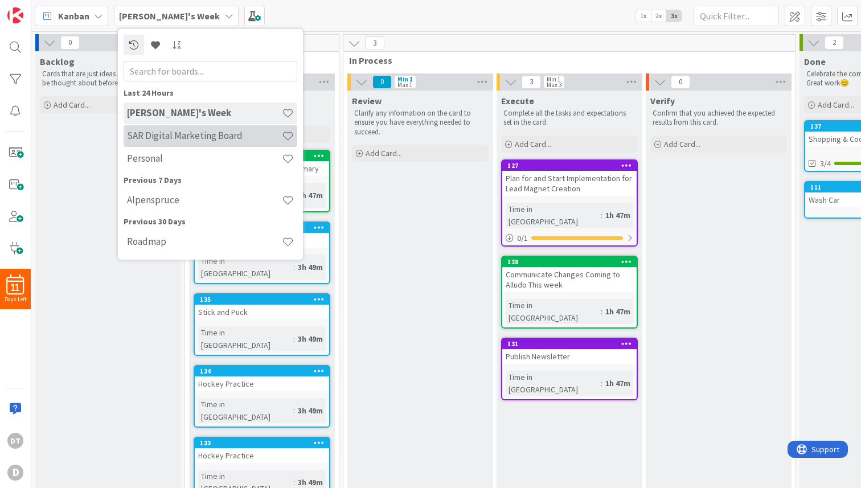
click at [137, 131] on h4 "SAR Digital Marketing Board" at bounding box center [204, 135] width 155 height 11
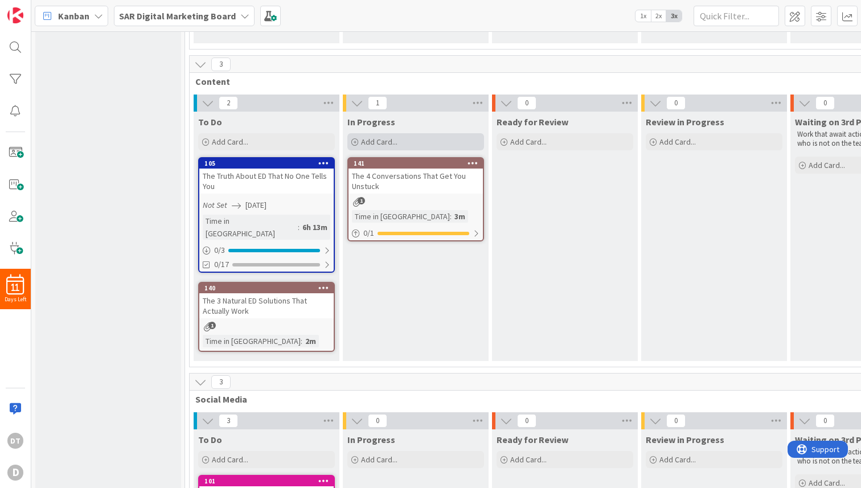
scroll to position [252, 0]
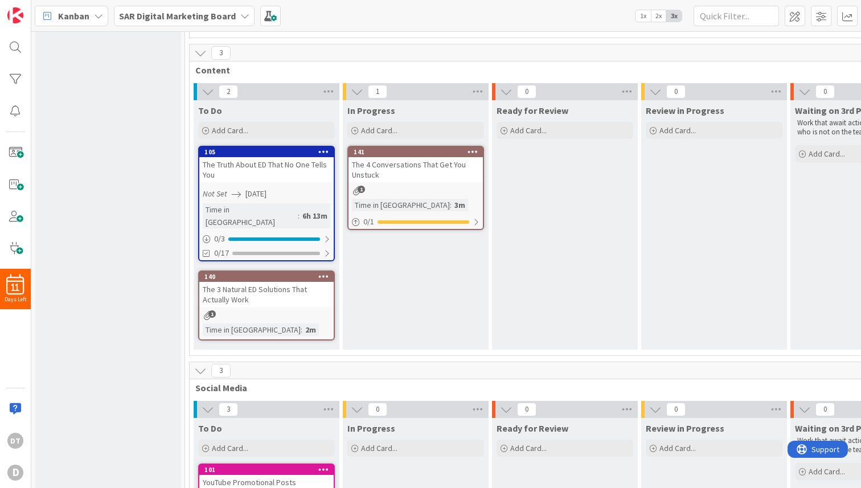
click at [204, 12] on b "SAR Digital Marketing Board" at bounding box center [177, 15] width 117 height 11
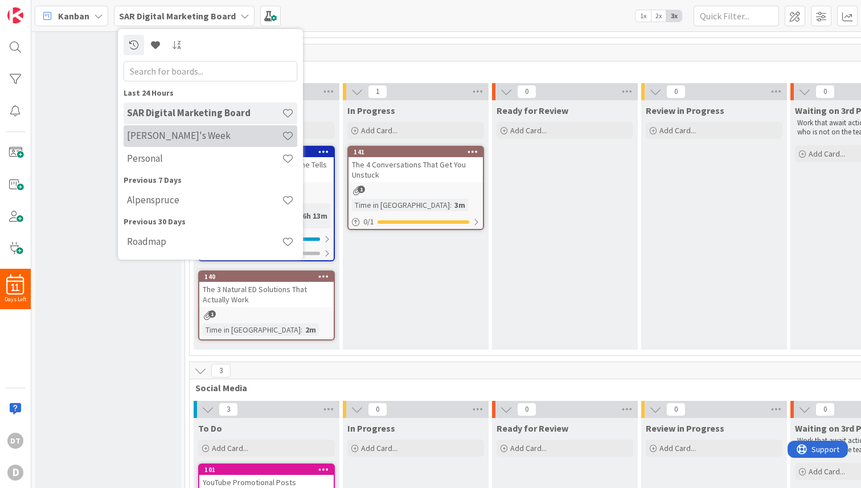
click at [174, 131] on h4 "[PERSON_NAME]'s Week" at bounding box center [204, 135] width 155 height 11
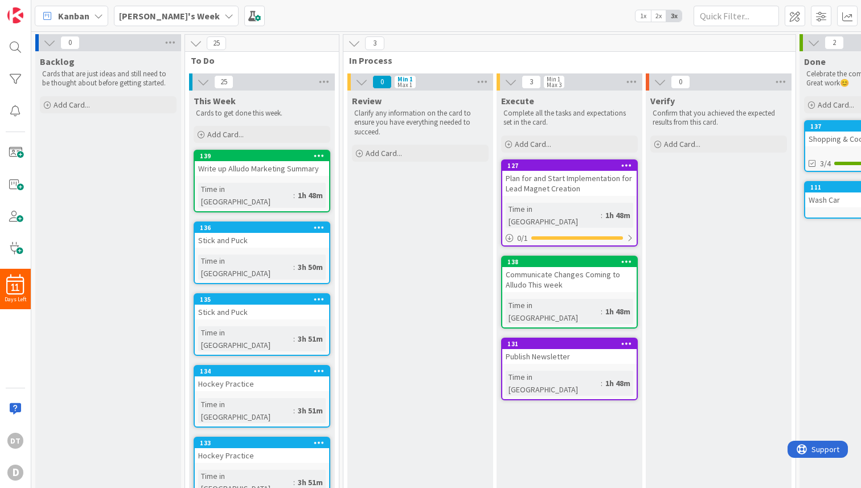
click at [577, 178] on div "Plan for and Start Implementation for Lead Magnet Creation" at bounding box center [569, 183] width 134 height 25
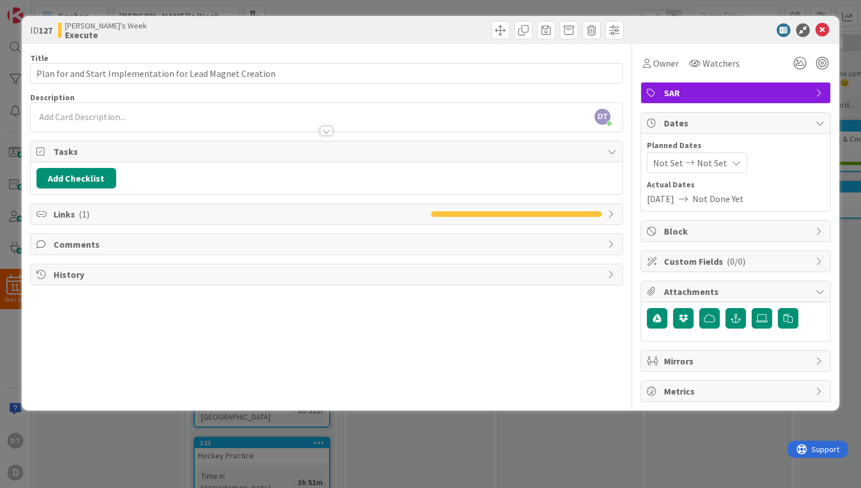
click at [80, 213] on span "( 1 )" at bounding box center [84, 213] width 11 height 11
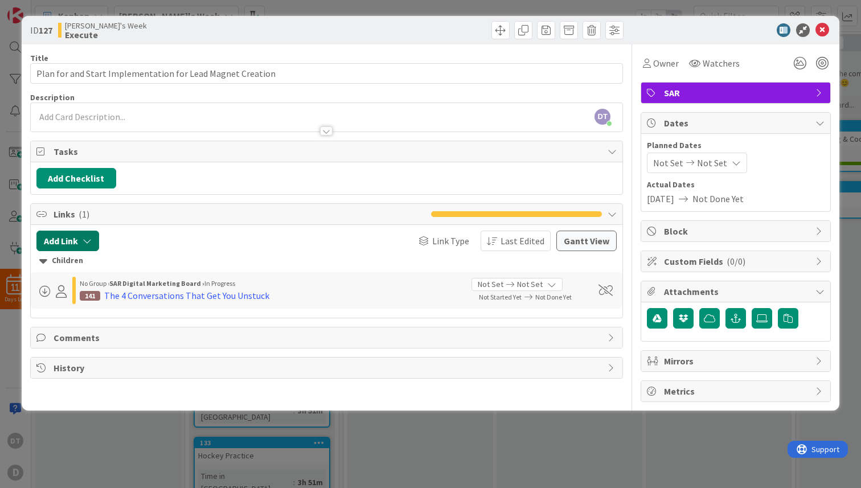
click at [85, 240] on icon "button" at bounding box center [87, 240] width 9 height 9
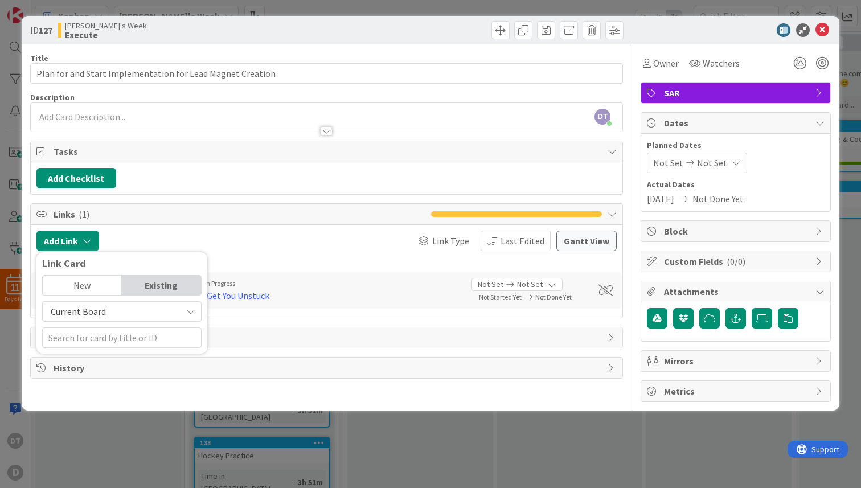
click at [97, 311] on span "Current Board" at bounding box center [78, 311] width 55 height 11
click at [89, 353] on span "All Boards" at bounding box center [127, 358] width 158 height 17
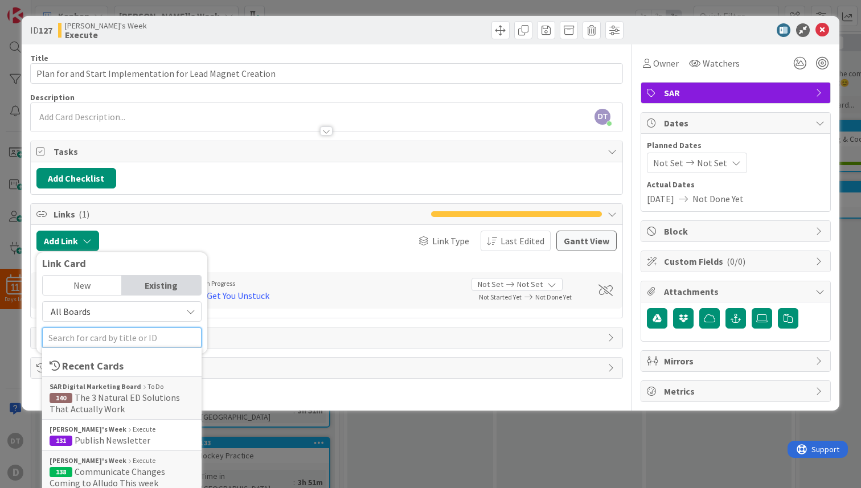
click at [99, 340] on input "text" at bounding box center [121, 337] width 159 height 20
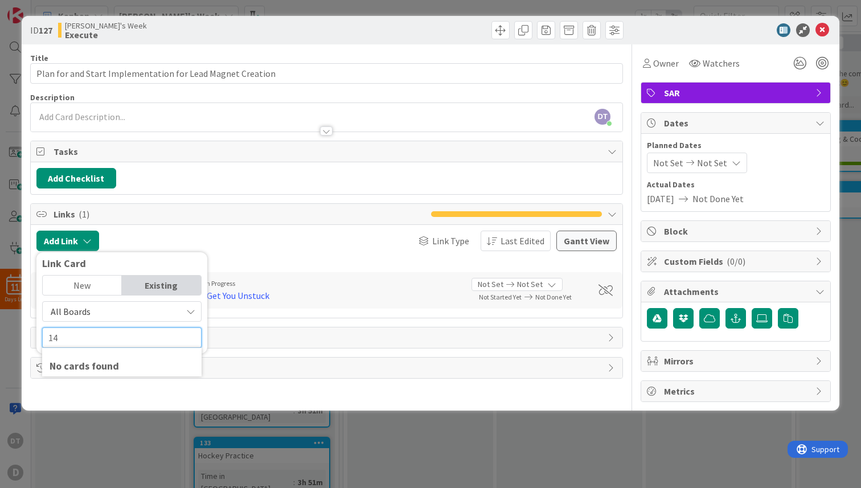
type input "1"
click at [171, 276] on div "Existing" at bounding box center [161, 284] width 79 height 19
click at [164, 282] on div "Existing" at bounding box center [161, 284] width 79 height 19
click at [88, 283] on div "New" at bounding box center [82, 284] width 79 height 19
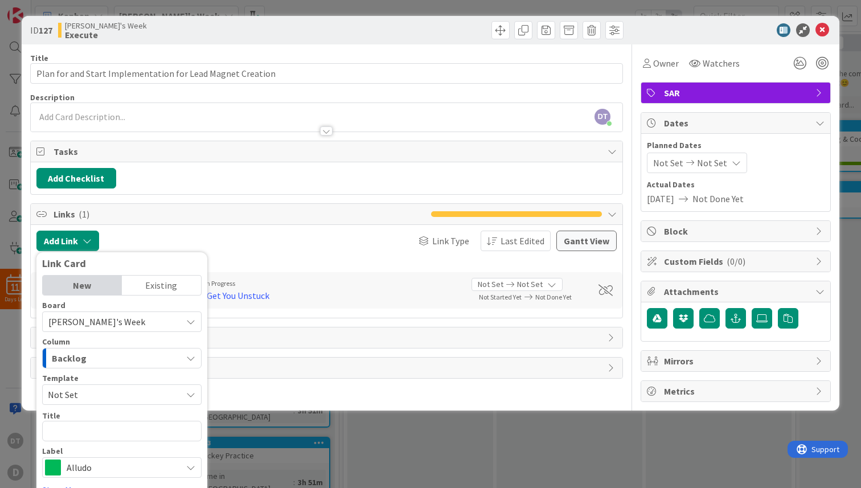
click at [150, 285] on div "Existing" at bounding box center [161, 284] width 79 height 19
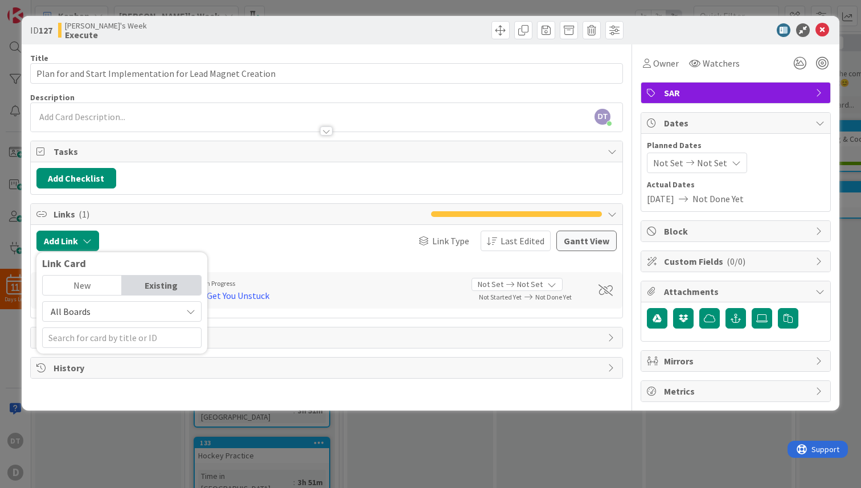
click at [270, 248] on div "Link Type Last Edited" at bounding box center [406, 240] width 289 height 20
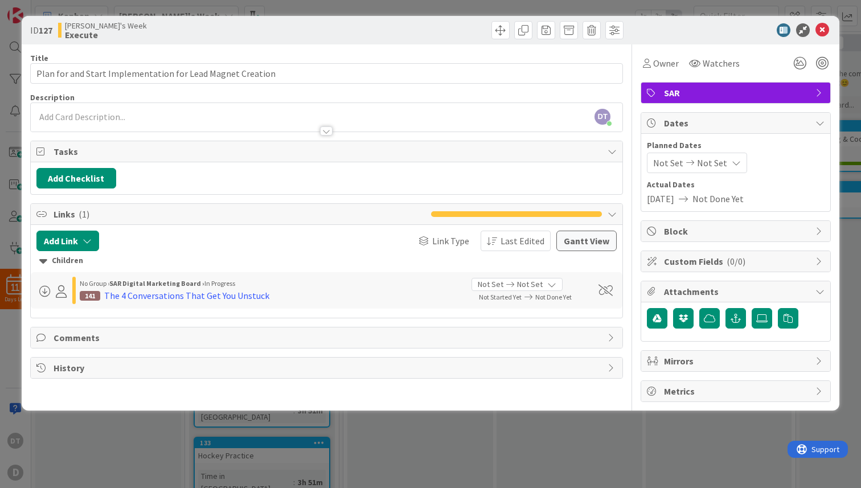
click at [44, 291] on span at bounding box center [44, 291] width 11 height 11
click at [81, 239] on button "Add Link" at bounding box center [67, 240] width 63 height 20
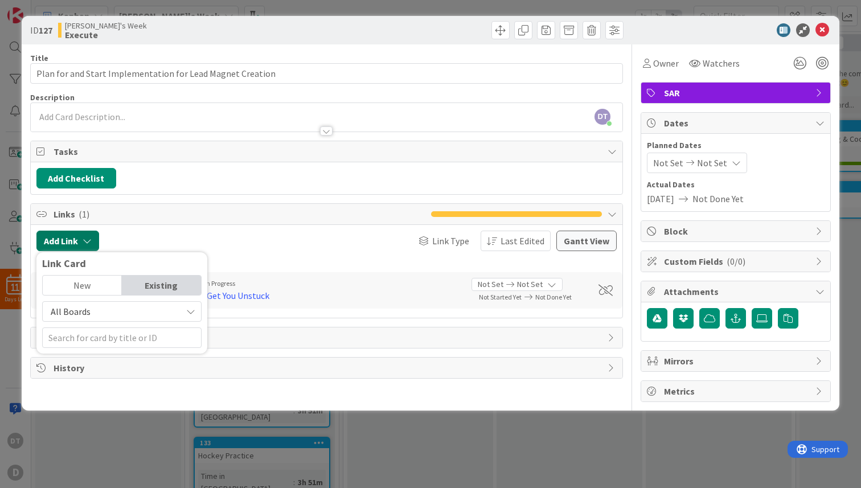
click at [81, 239] on button "Add Link" at bounding box center [67, 240] width 63 height 20
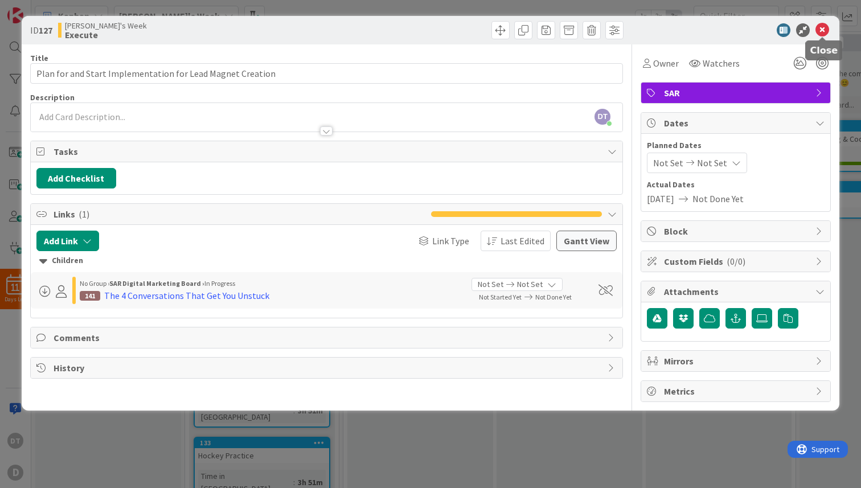
click at [826, 28] on icon at bounding box center [822, 30] width 14 height 14
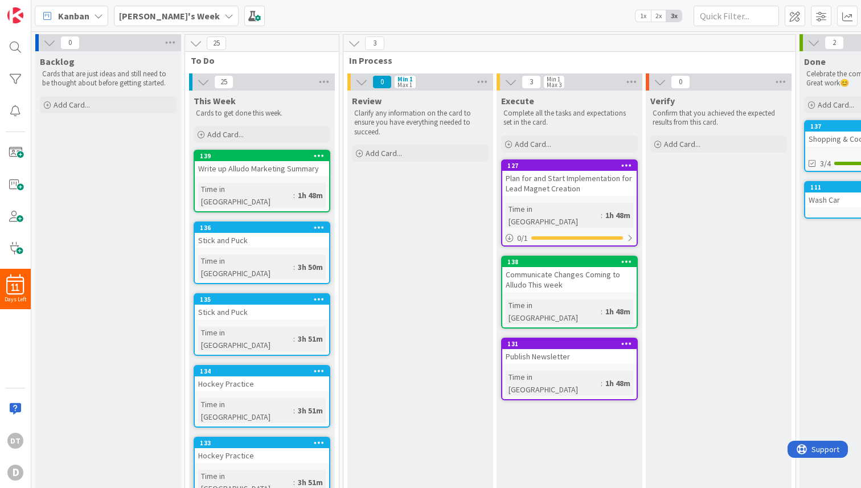
click at [179, 15] on div "[PERSON_NAME]'s Week" at bounding box center [176, 16] width 125 height 20
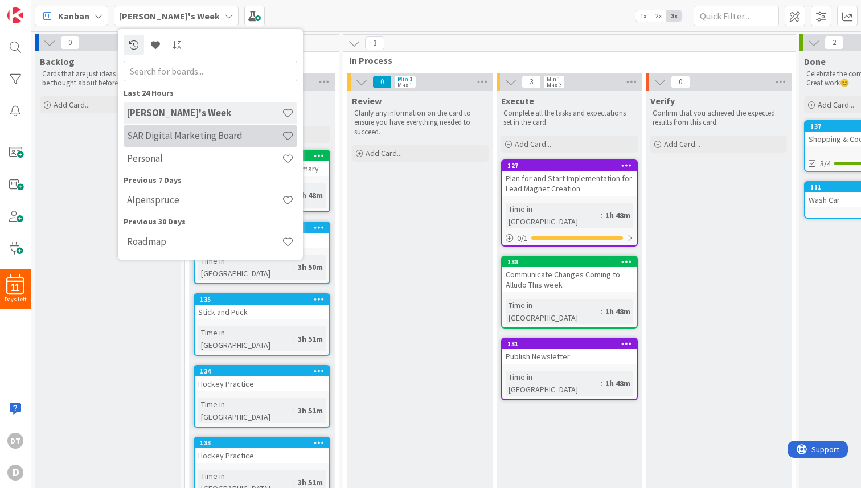
click at [143, 134] on h4 "SAR Digital Marketing Board" at bounding box center [204, 135] width 155 height 11
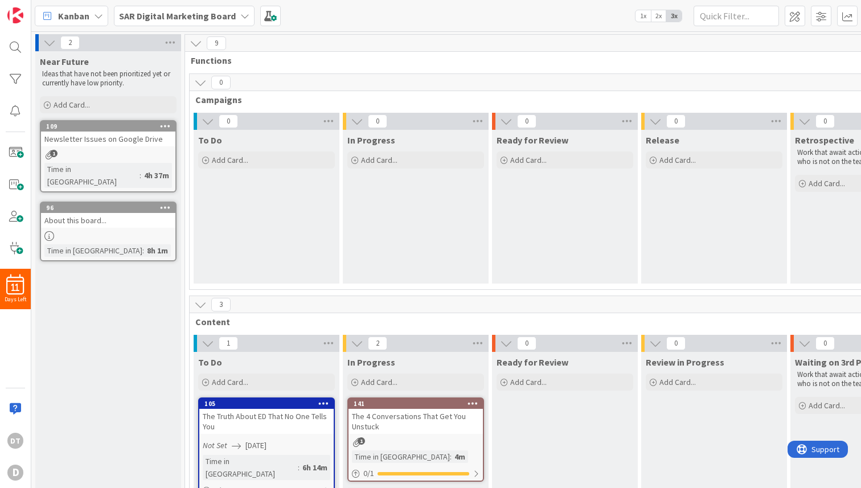
click at [156, 14] on b "SAR Digital Marketing Board" at bounding box center [177, 15] width 117 height 11
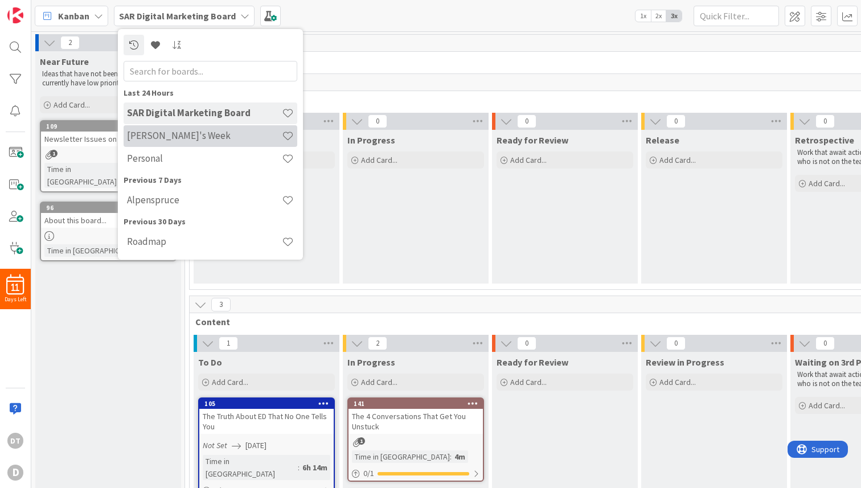
click at [155, 136] on h4 "[PERSON_NAME]'s Week" at bounding box center [204, 135] width 155 height 11
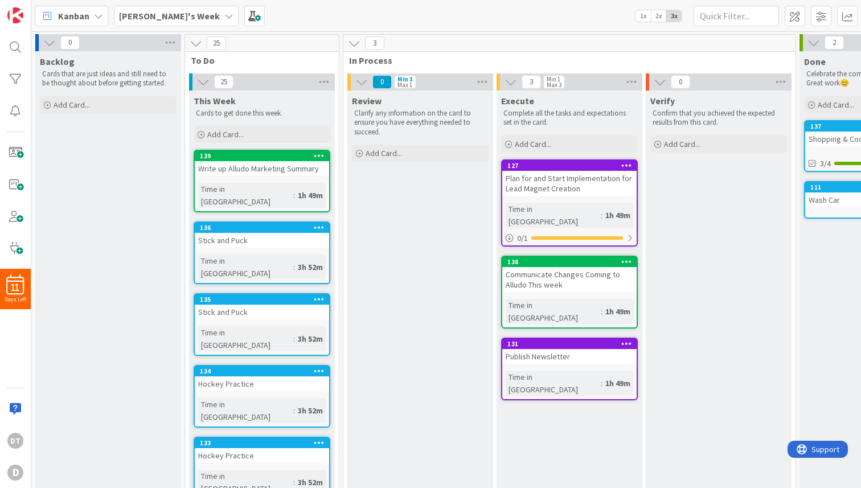
click at [569, 179] on div "Plan for and Start Implementation for Lead Magnet Creation" at bounding box center [569, 183] width 134 height 25
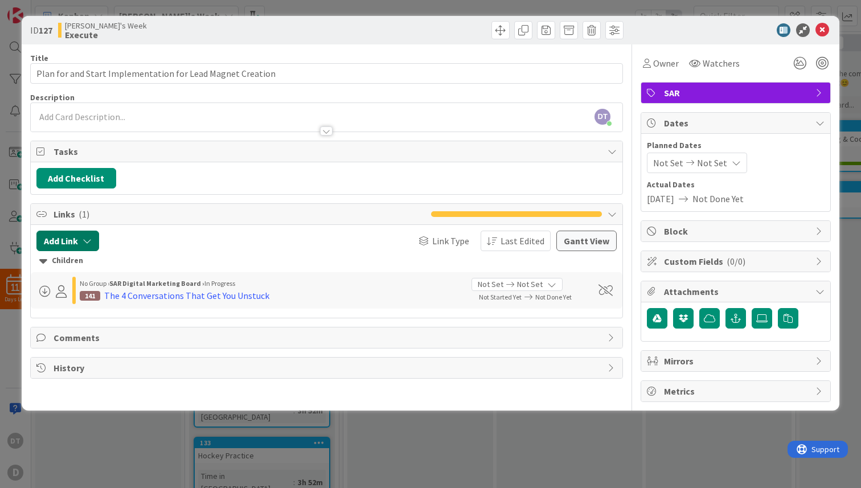
click at [89, 239] on icon "button" at bounding box center [87, 240] width 9 height 9
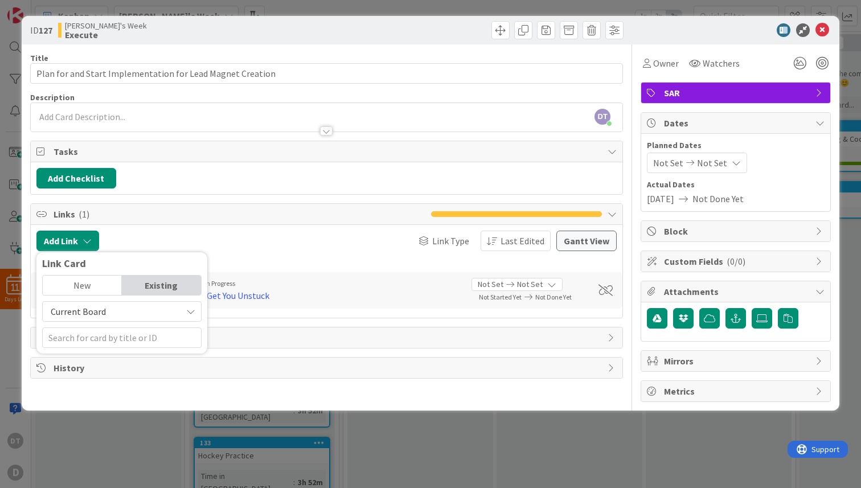
click at [157, 283] on div "Existing" at bounding box center [161, 284] width 79 height 19
click at [133, 314] on span "Current Board" at bounding box center [111, 311] width 127 height 16
click at [106, 356] on span "All Boards" at bounding box center [127, 358] width 158 height 17
click at [111, 336] on input "text" at bounding box center [121, 337] width 159 height 20
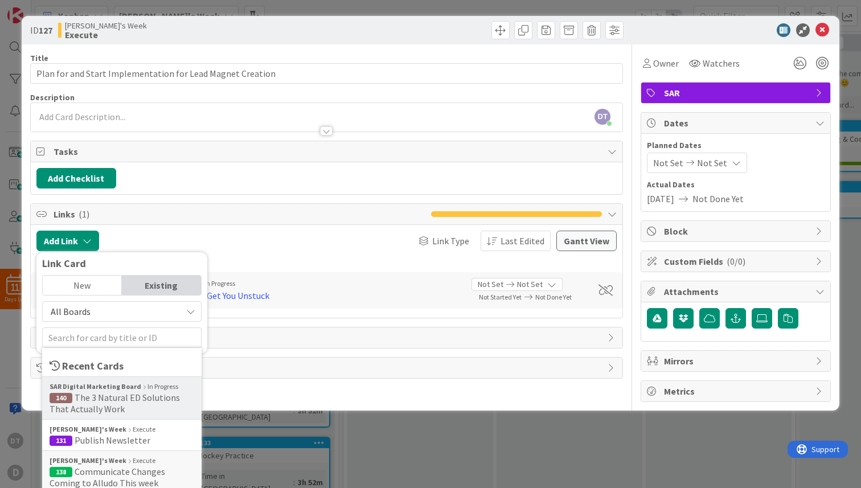
click at [103, 397] on span "The 3 Natural ED Solutions That Actually Work" at bounding box center [115, 403] width 130 height 23
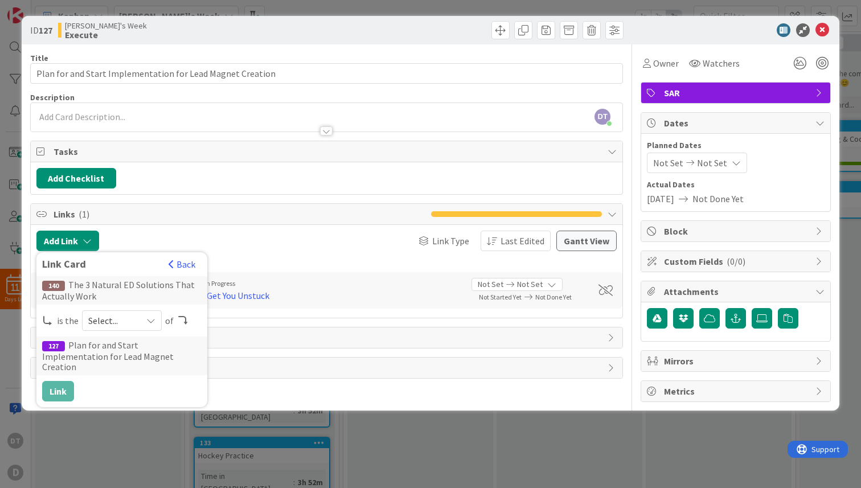
click at [130, 315] on span "Select..." at bounding box center [112, 320] width 48 height 16
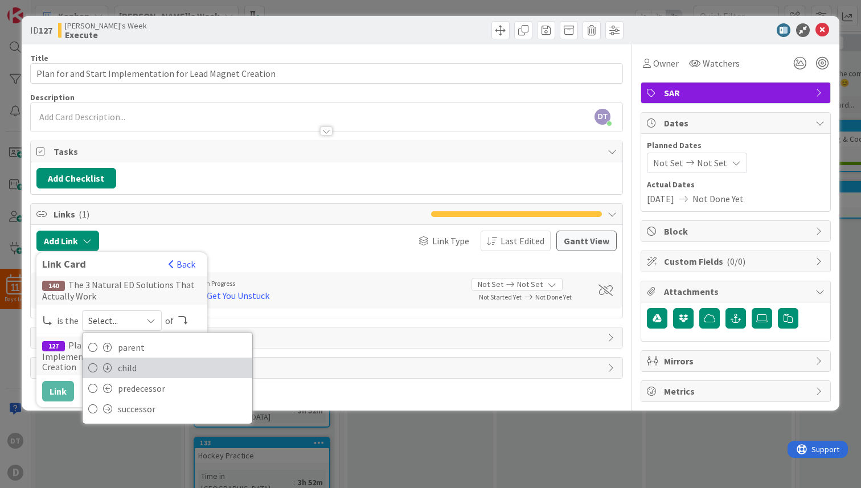
click at [122, 368] on span "child" at bounding box center [182, 367] width 129 height 17
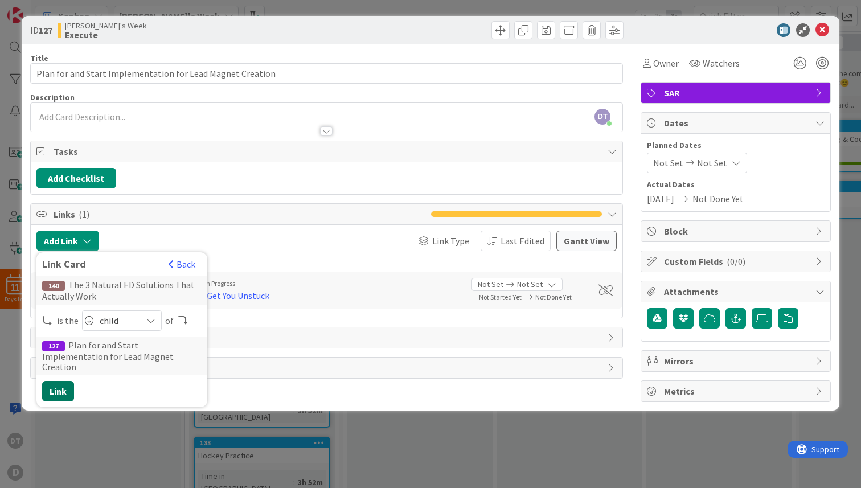
click at [55, 381] on button "Link" at bounding box center [58, 391] width 32 height 20
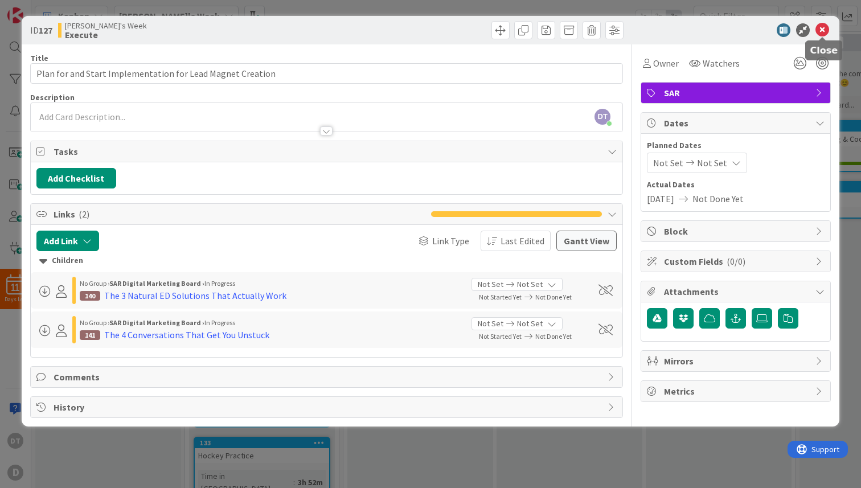
click at [824, 26] on icon at bounding box center [822, 30] width 14 height 14
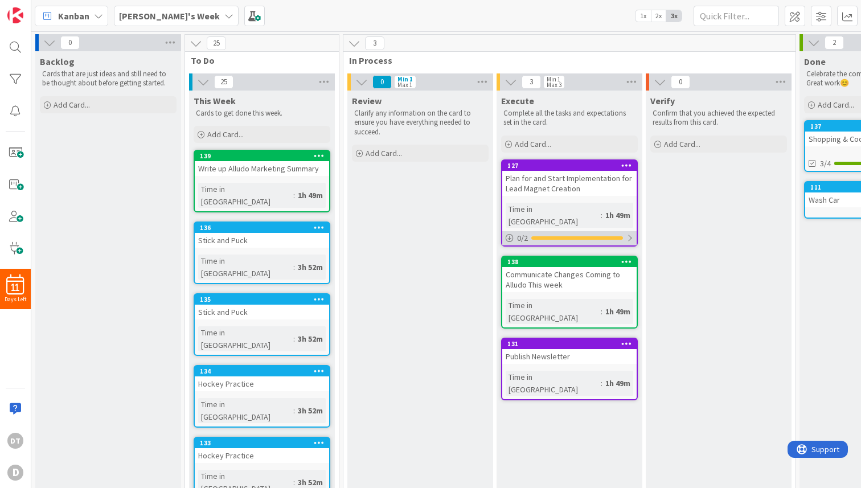
click at [629, 233] on div at bounding box center [629, 237] width 7 height 9
